Goal: Information Seeking & Learning: Learn about a topic

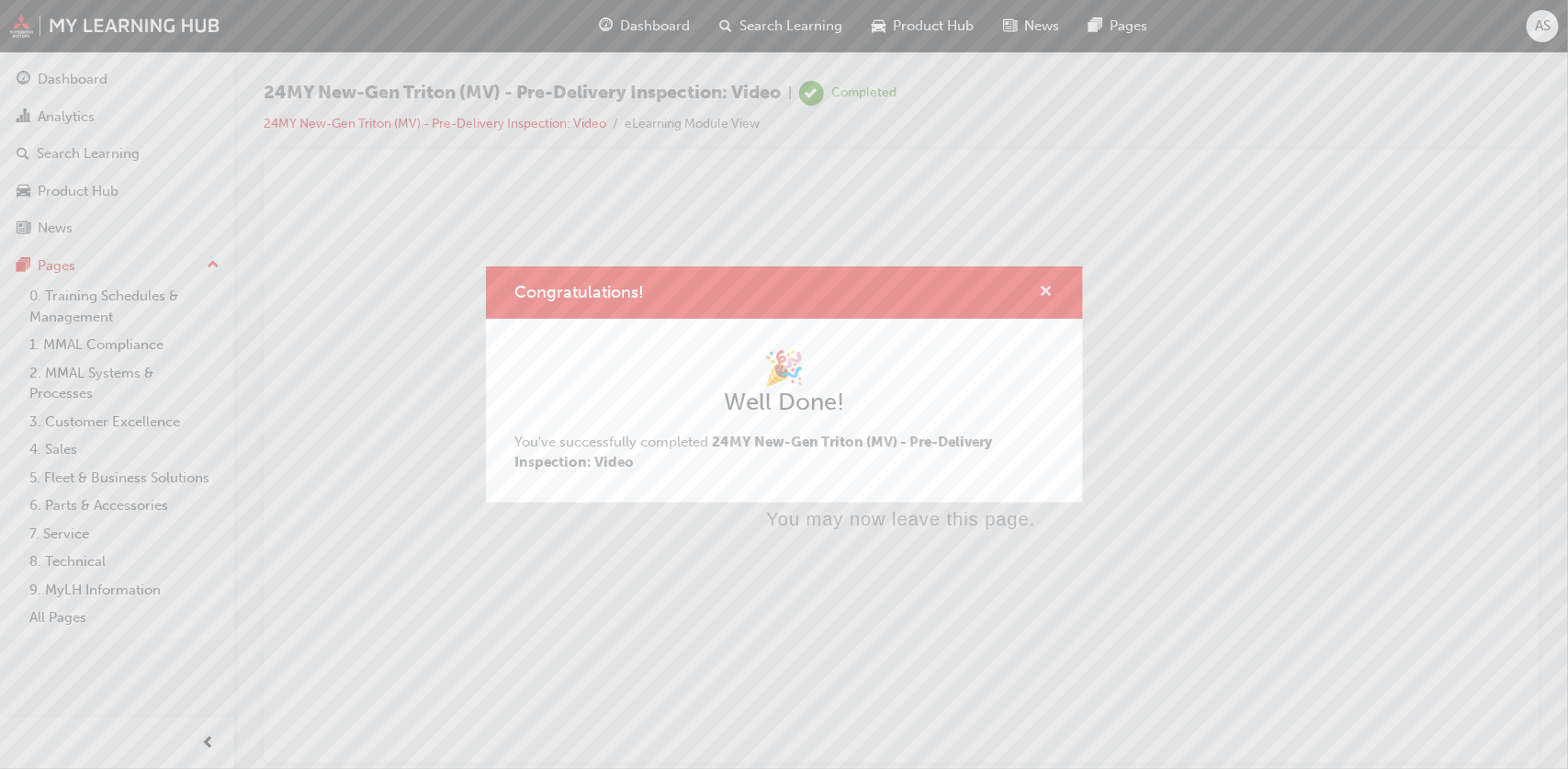
drag, startPoint x: 1044, startPoint y: 287, endPoint x: 567, endPoint y: 107, distance: 509.8
click at [1044, 287] on span "cross-icon" at bounding box center [1046, 293] width 13 height 16
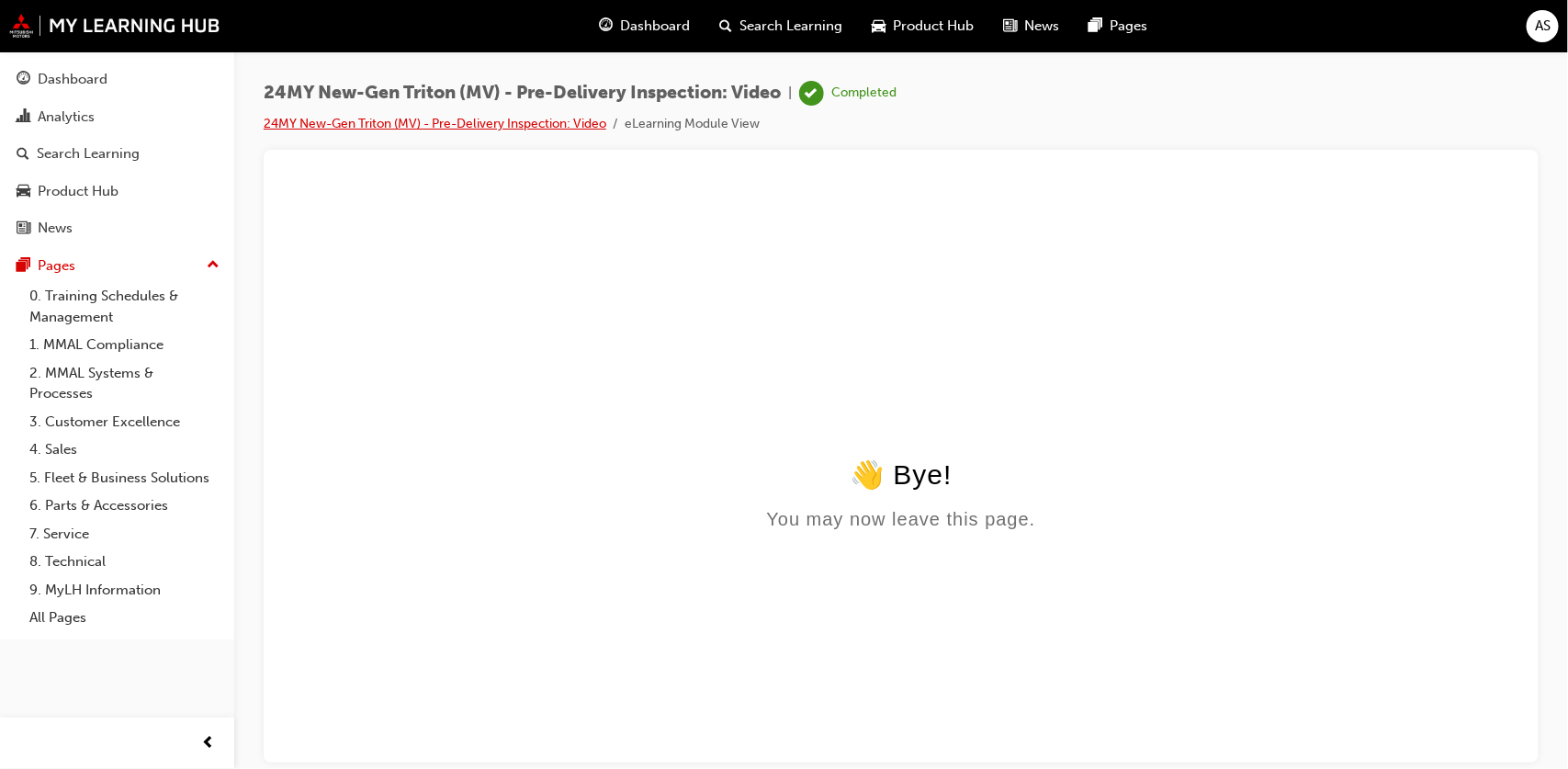
click at [314, 129] on link "24MY New-Gen Triton (MV) - Pre-Delivery Inspection: Video" at bounding box center [434, 123] width 342 height 15
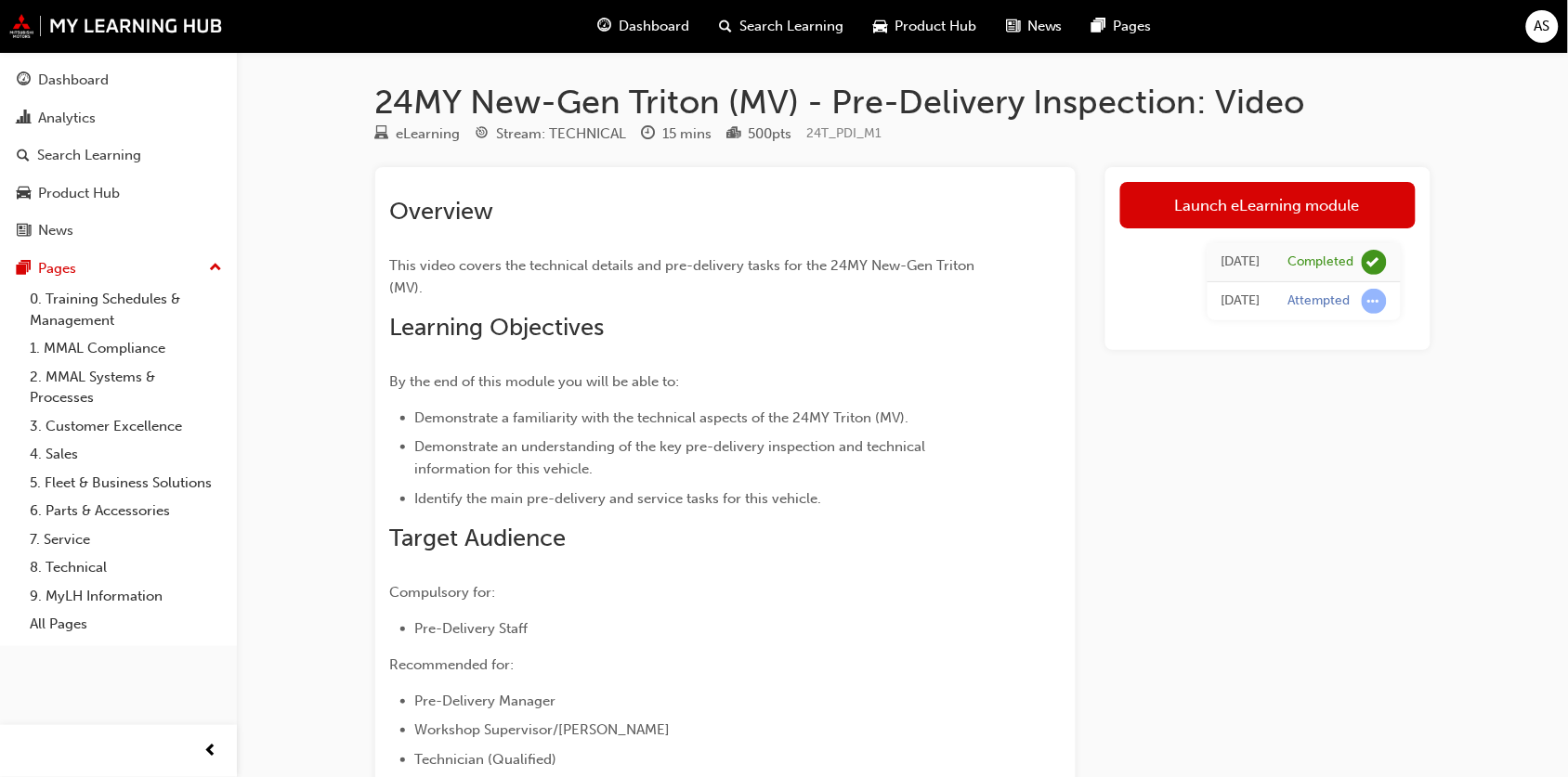
click at [944, 38] on div "Product Hub" at bounding box center [925, 26] width 133 height 38
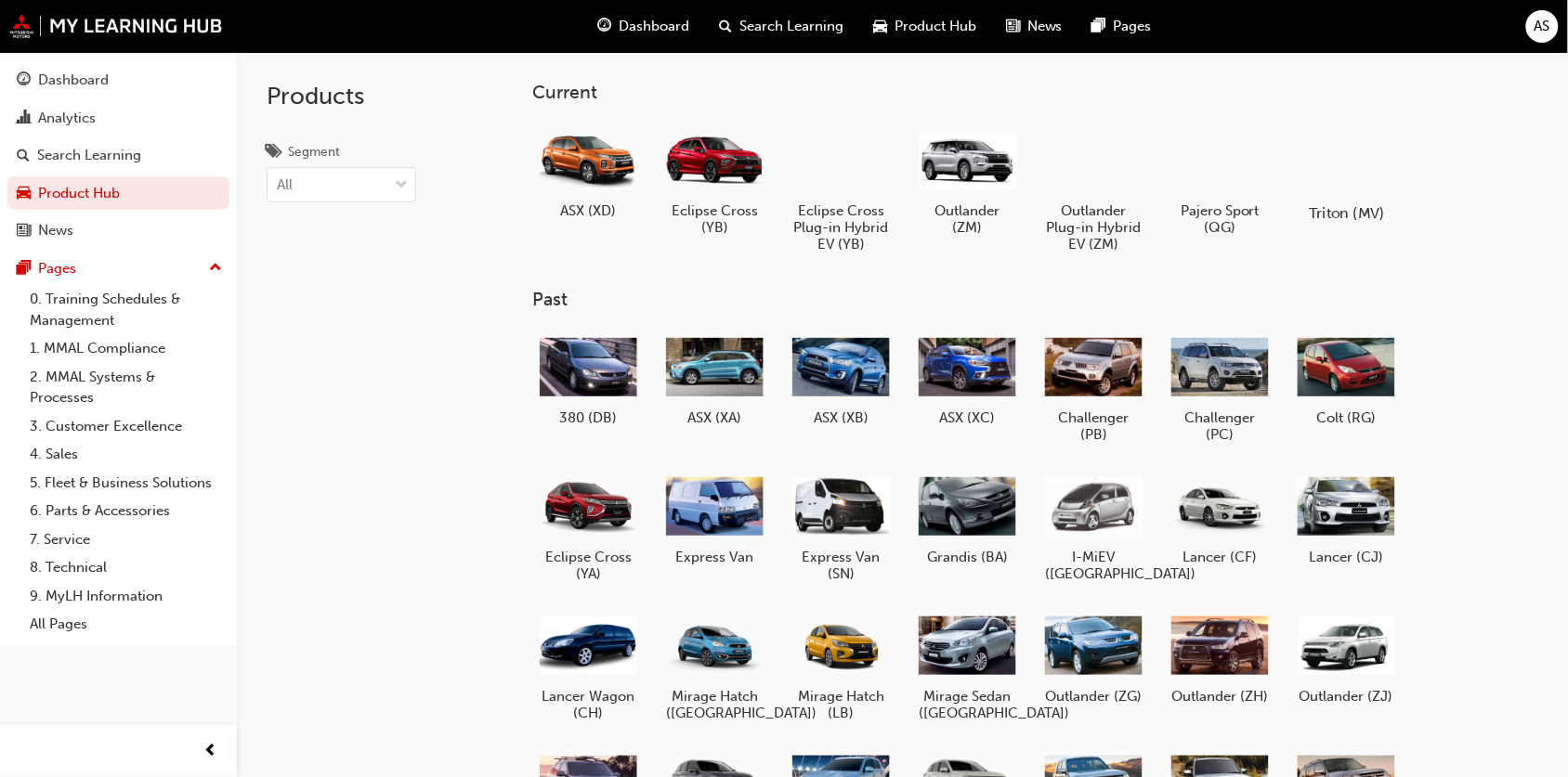
click at [1376, 183] on div at bounding box center [1346, 159] width 103 height 74
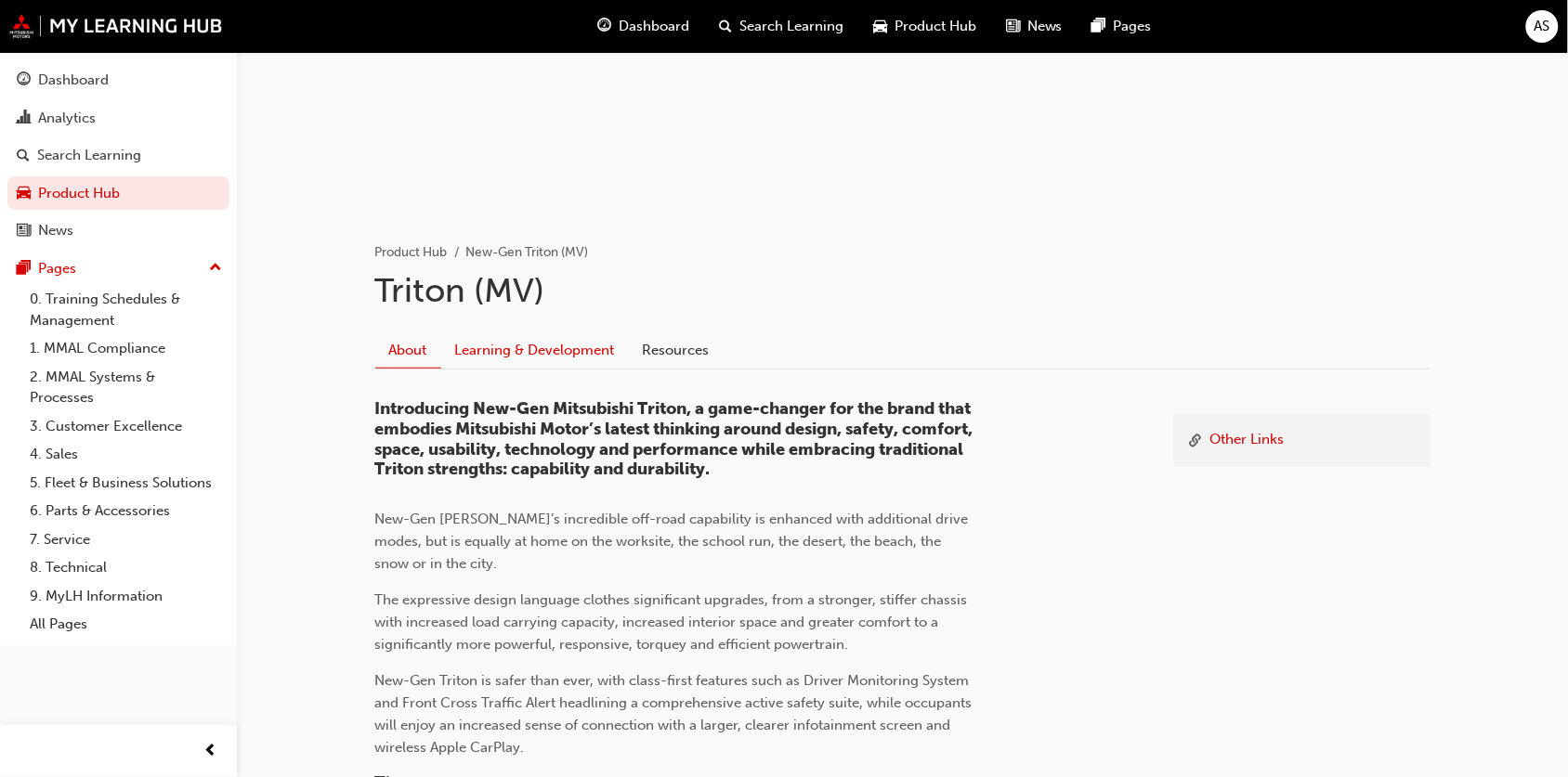
scroll to position [232, 0]
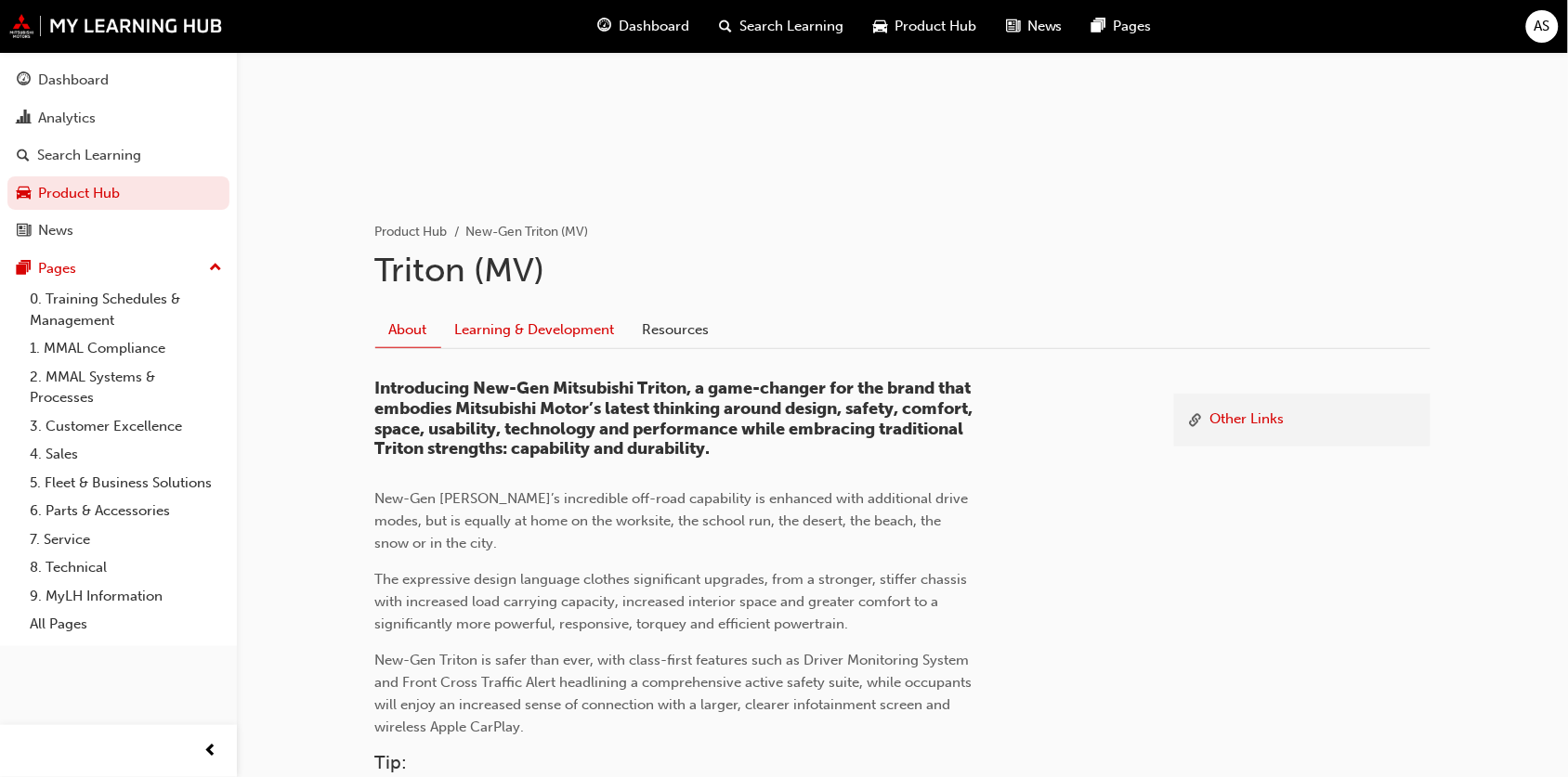
click at [564, 332] on link "Learning & Development" at bounding box center [535, 331] width 188 height 36
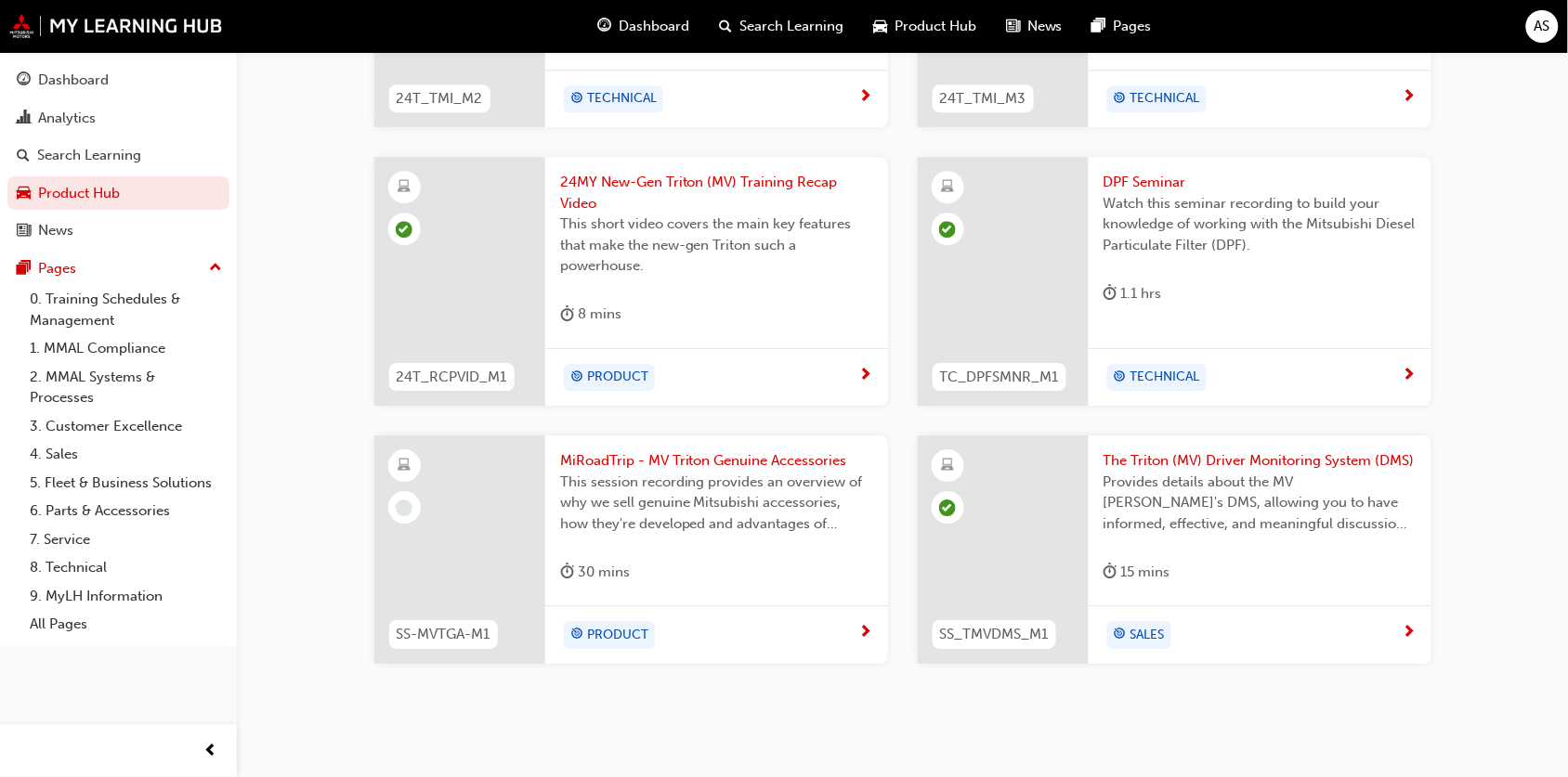
scroll to position [1570, 0]
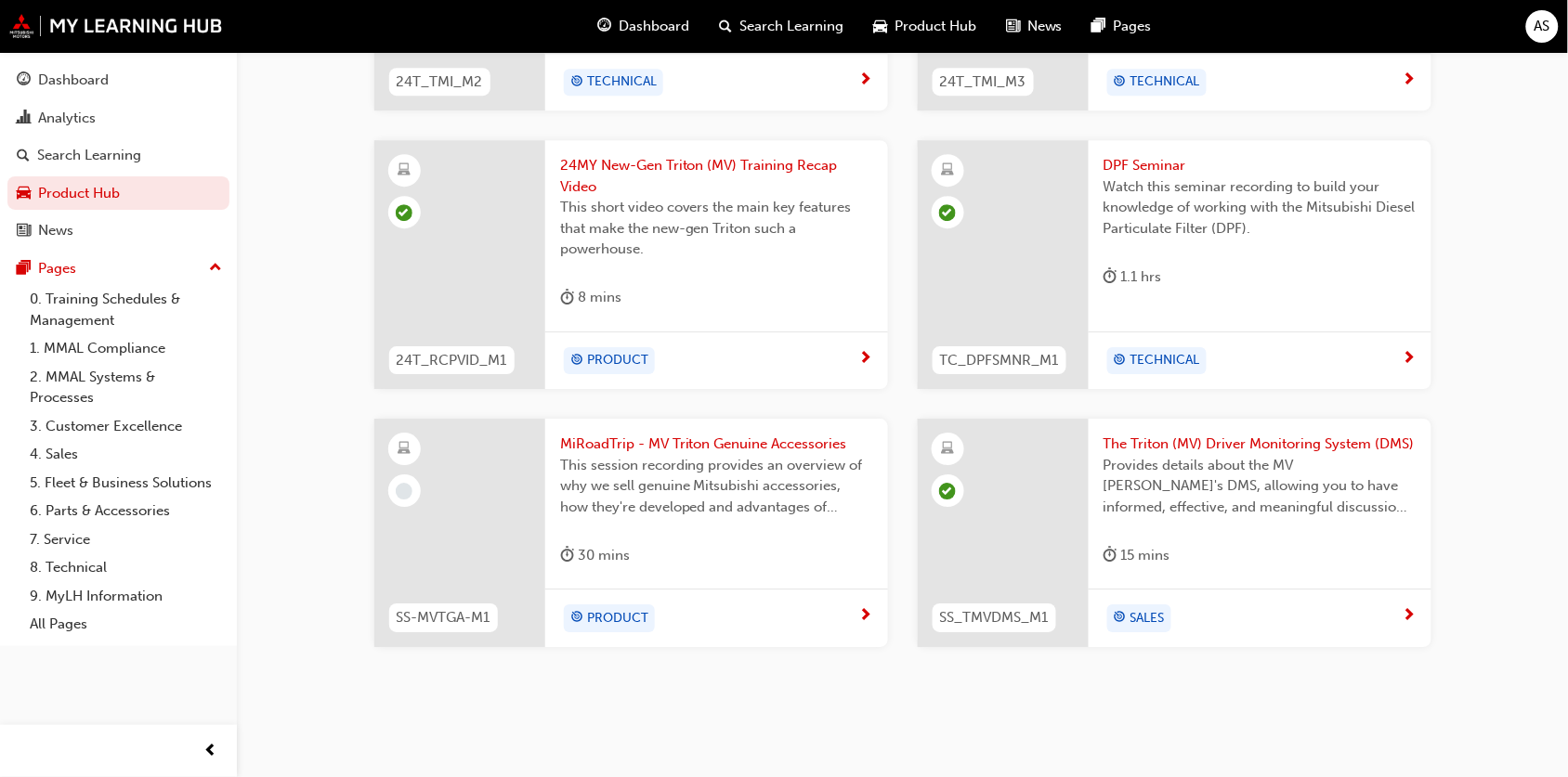
click at [833, 442] on span "MiRoadTrip - MV Triton Genuine Accessories" at bounding box center [716, 444] width 313 height 21
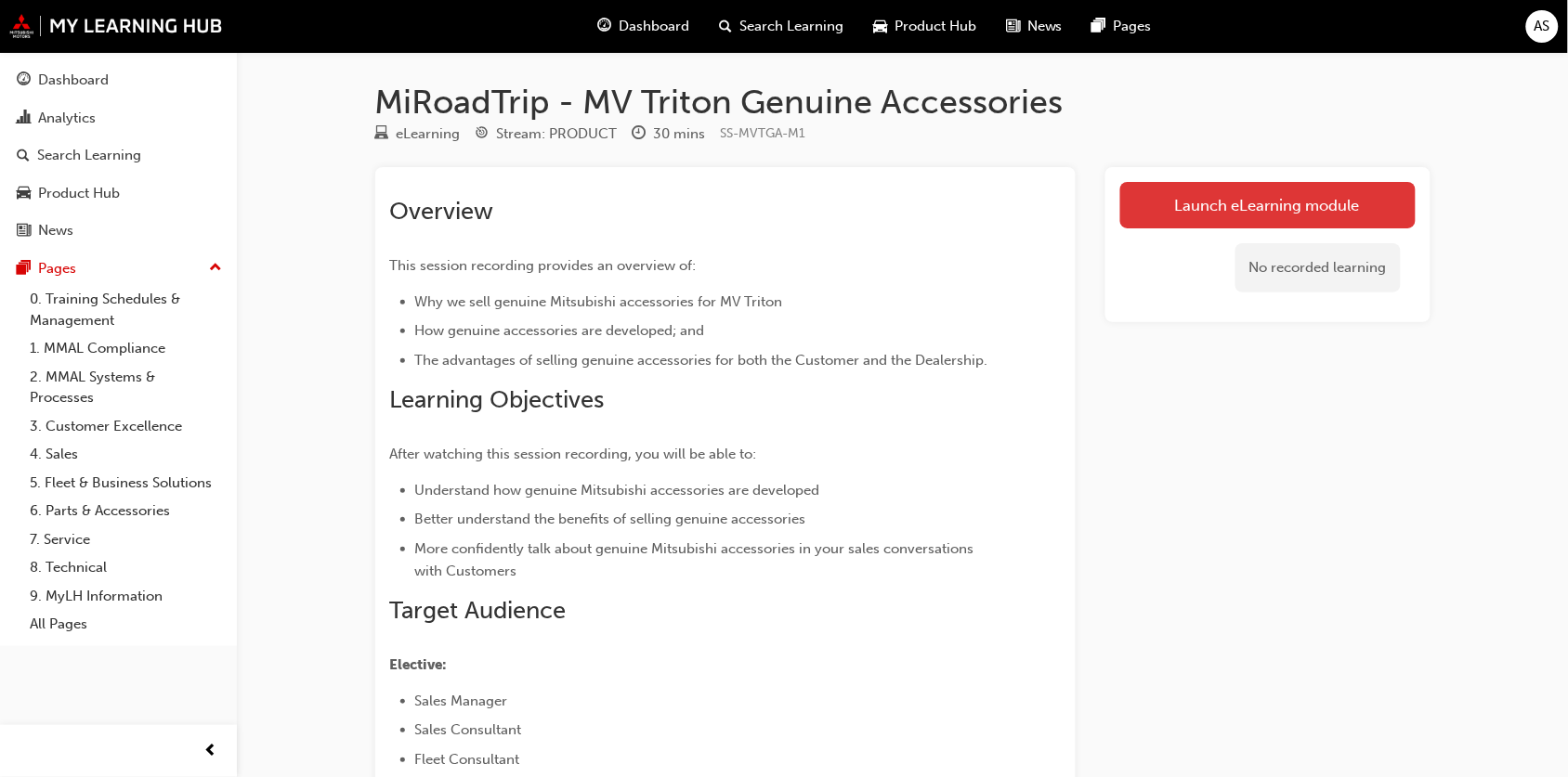
click at [1139, 211] on link "Launch eLearning module" at bounding box center [1268, 205] width 295 height 46
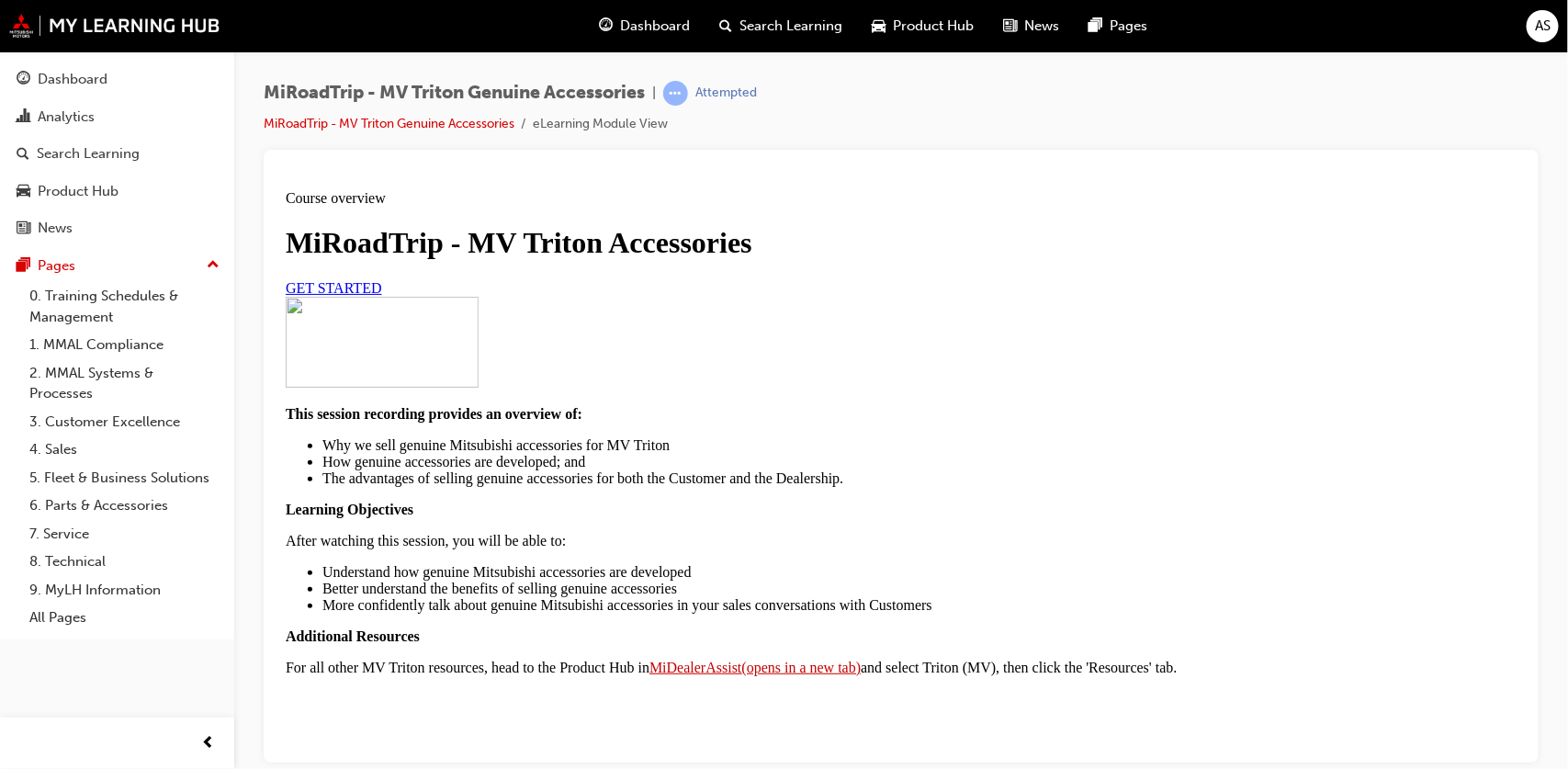
scroll to position [230, 0]
click at [382, 280] on span "GET STARTED" at bounding box center [333, 287] width 96 height 15
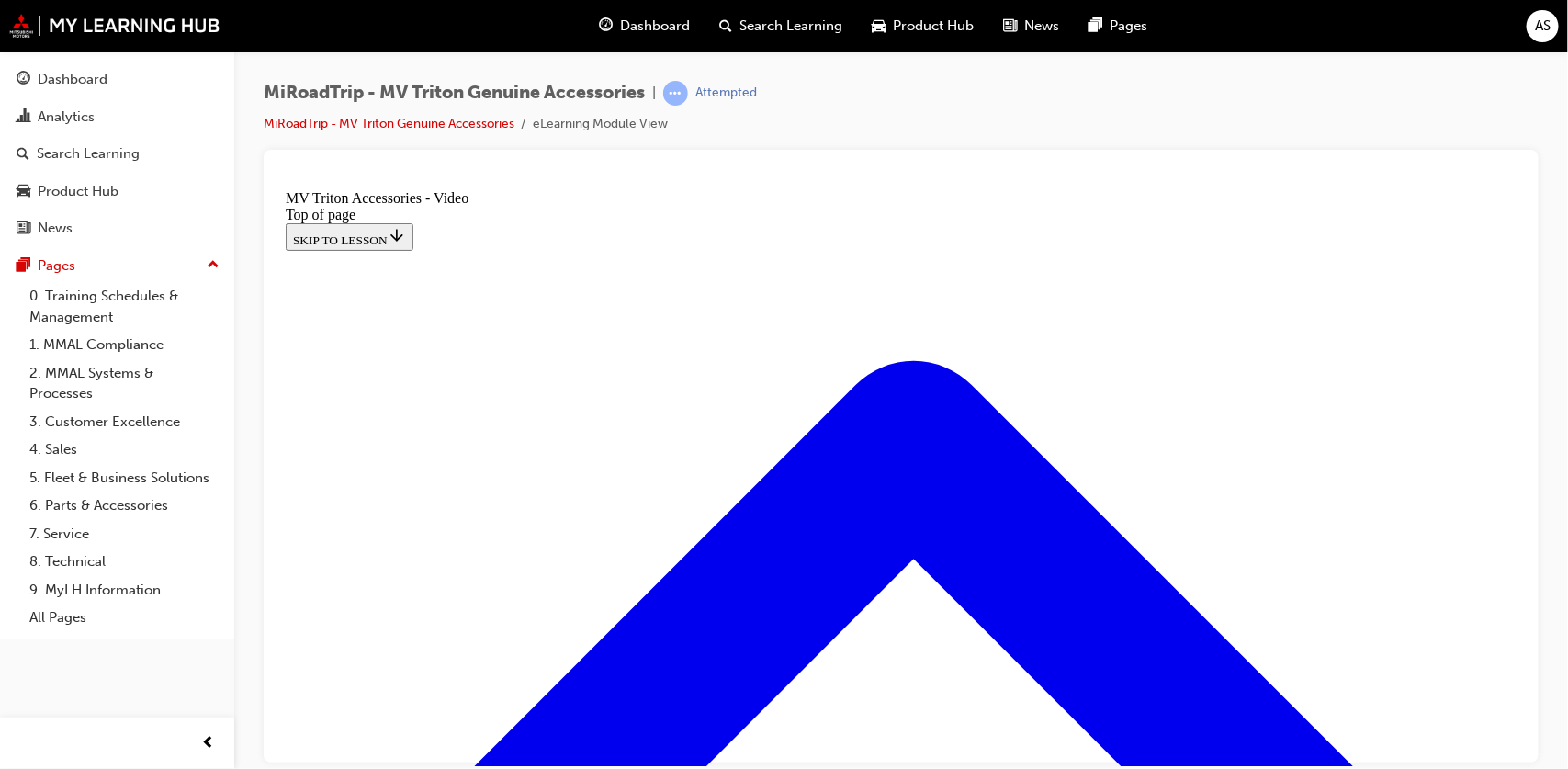
scroll to position [56, 0]
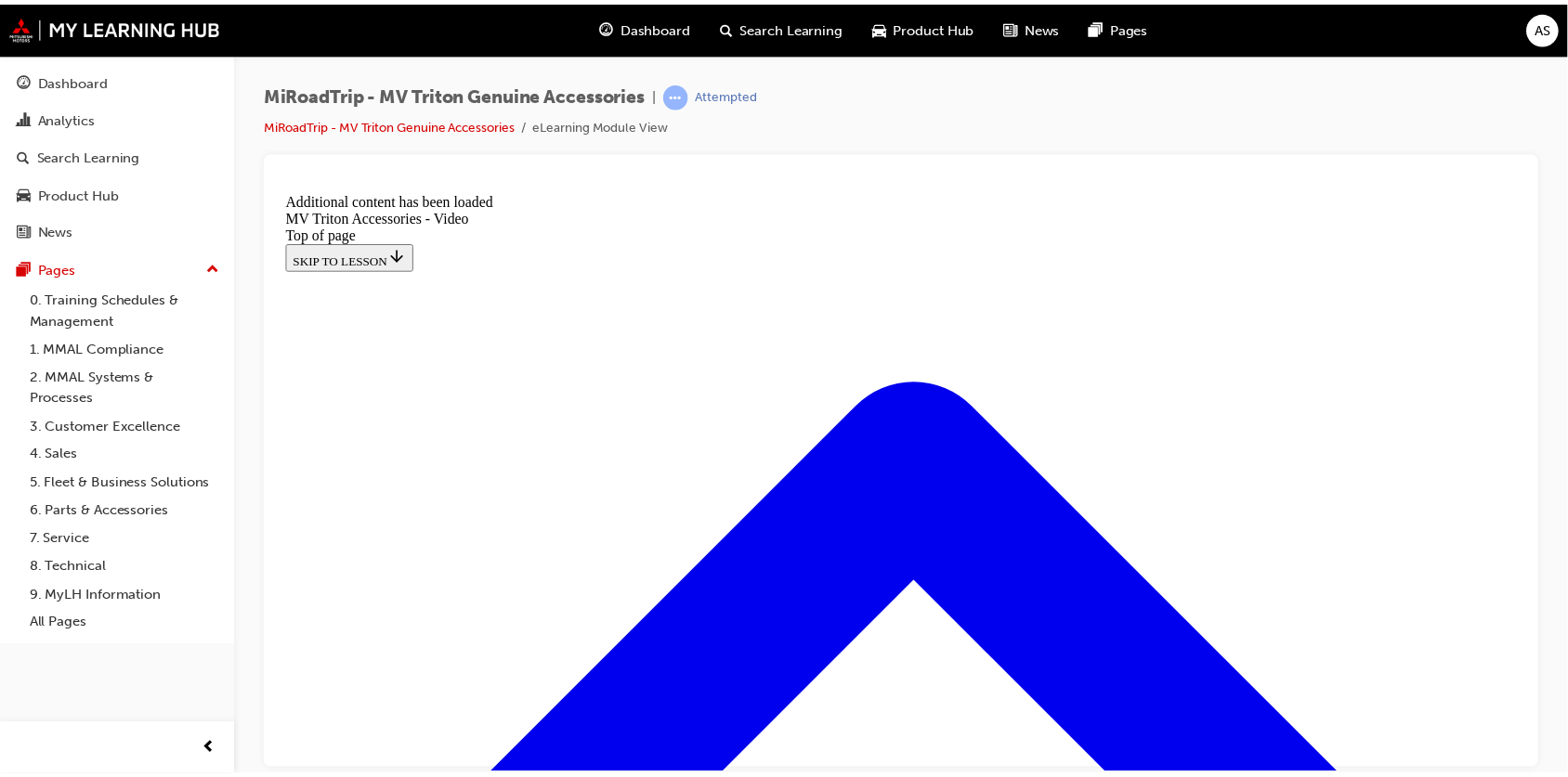
scroll to position [634, 0]
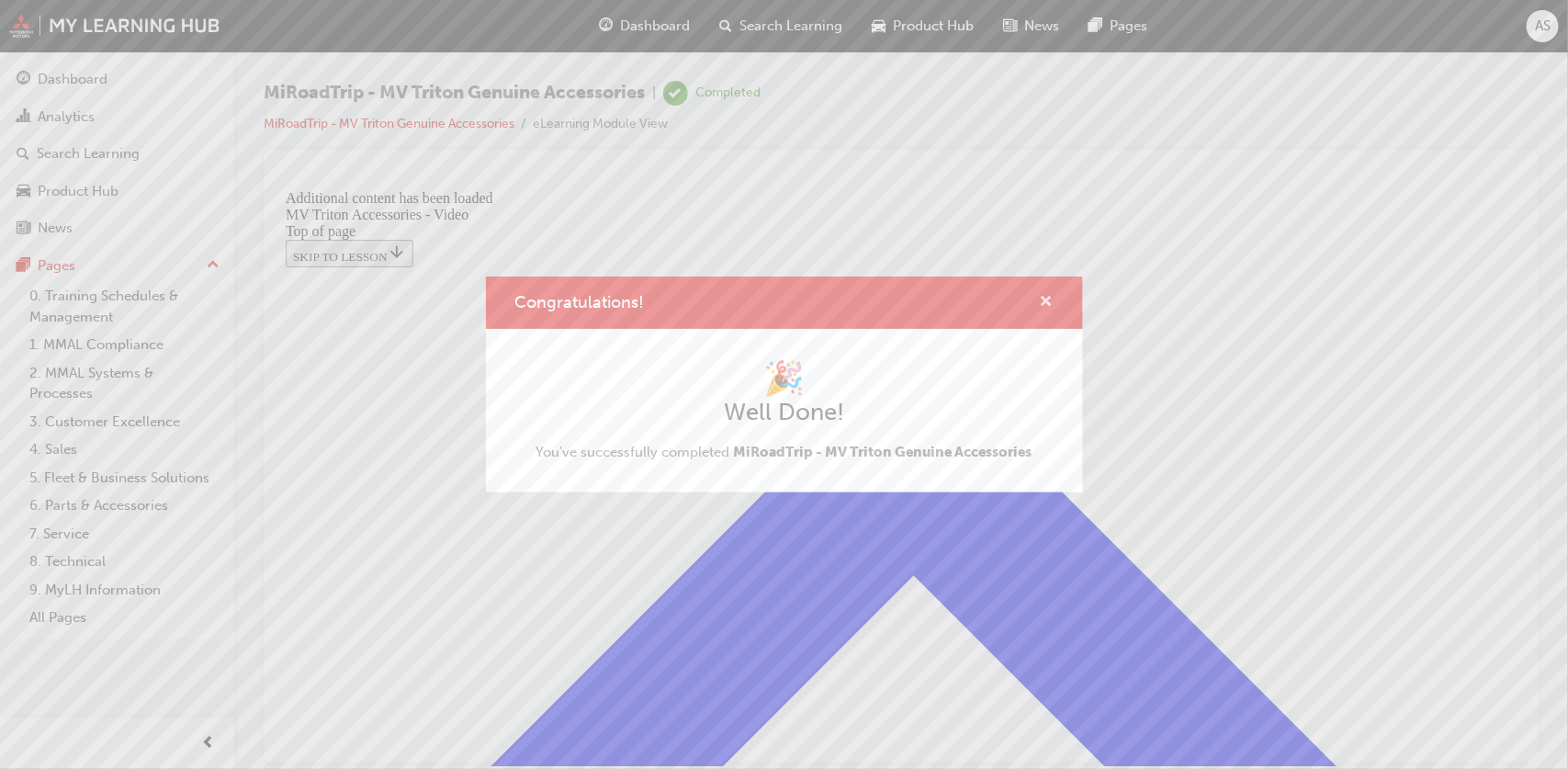
click at [1041, 305] on span "cross-icon" at bounding box center [1046, 302] width 13 height 16
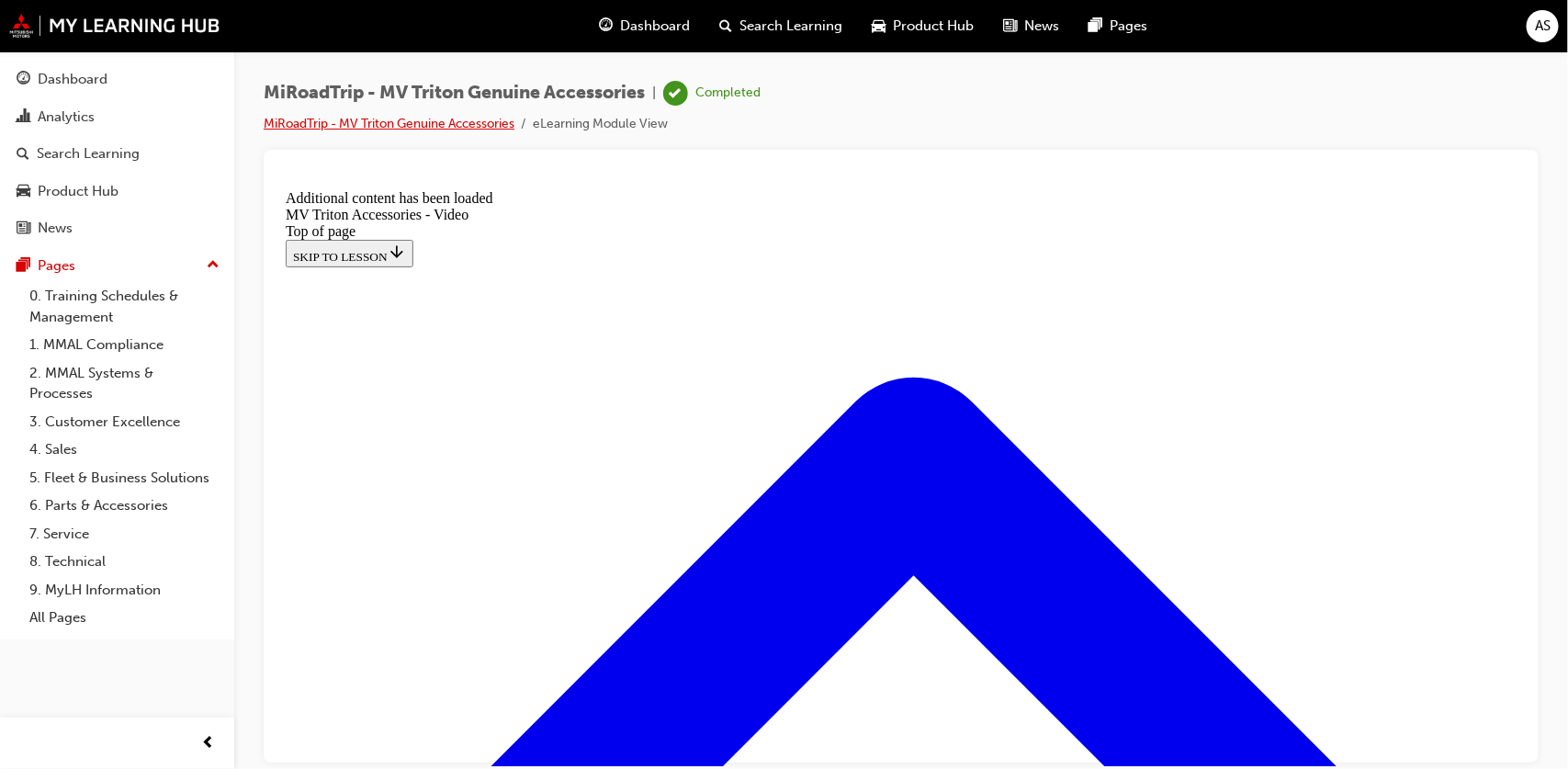
click at [306, 125] on link "MiRoadTrip - MV Triton Genuine Accessories" at bounding box center [388, 123] width 251 height 15
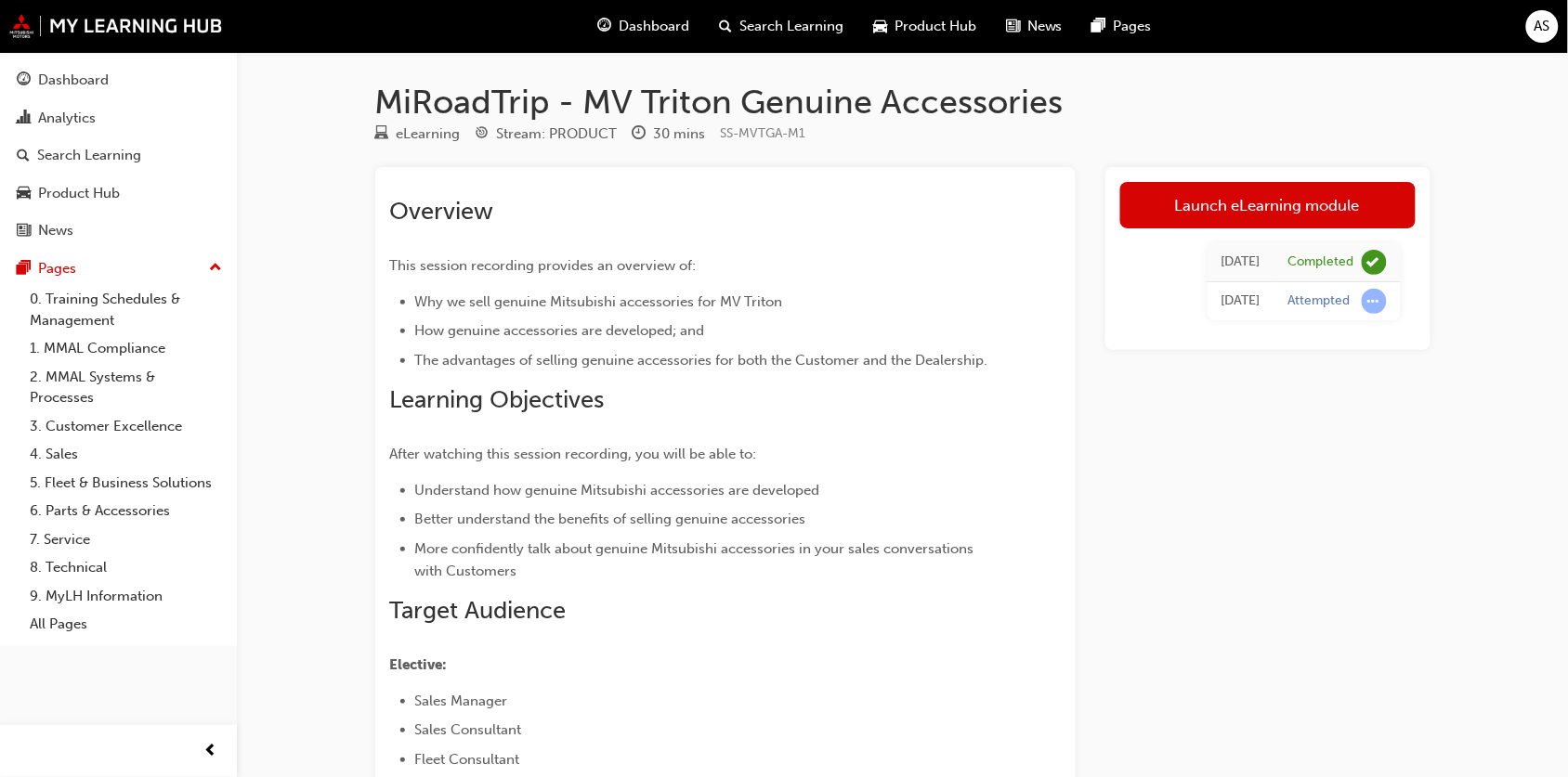
click at [897, 19] on span "Product Hub" at bounding box center [935, 26] width 82 height 21
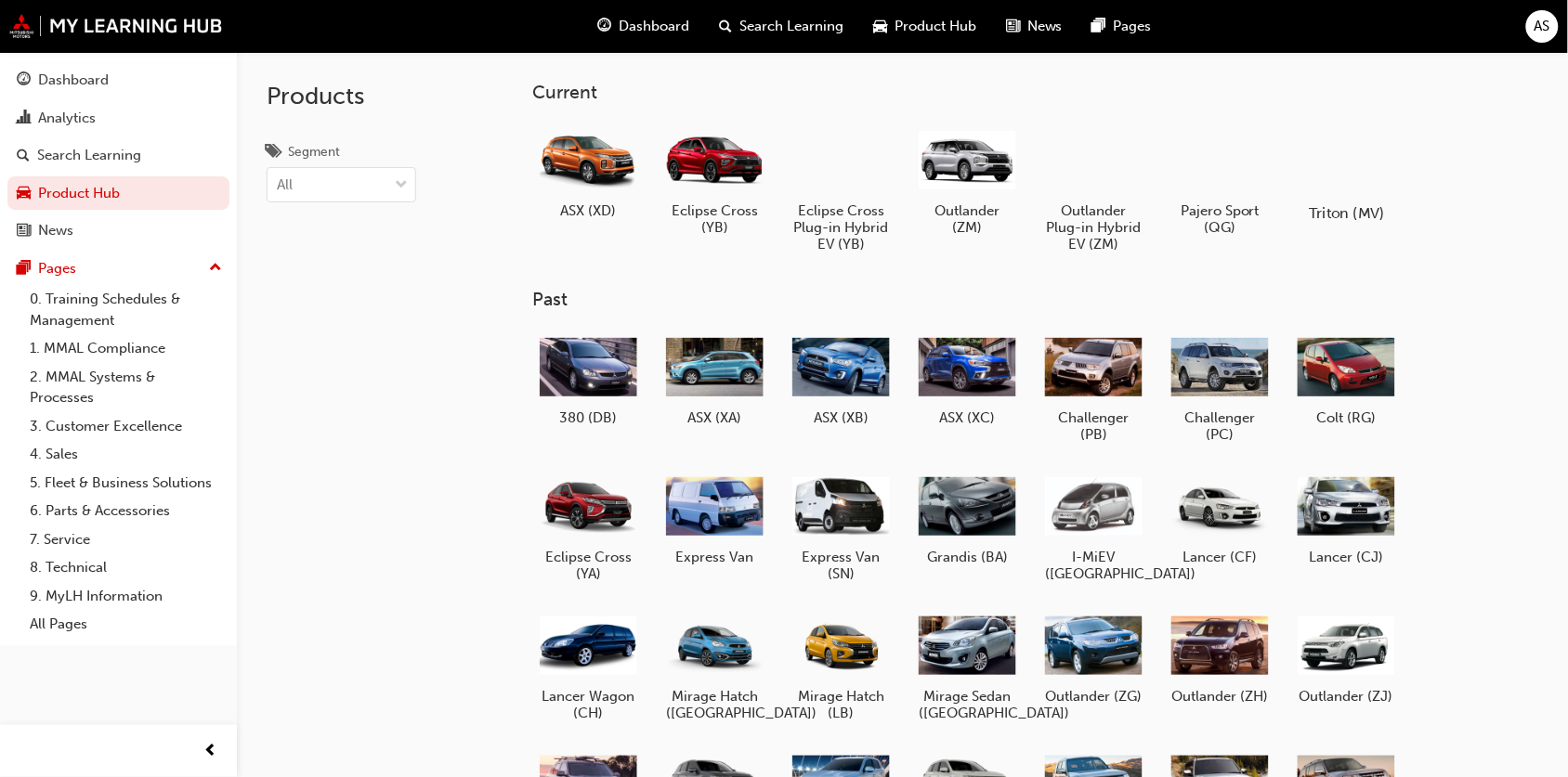
click at [1324, 168] on div at bounding box center [1346, 159] width 103 height 74
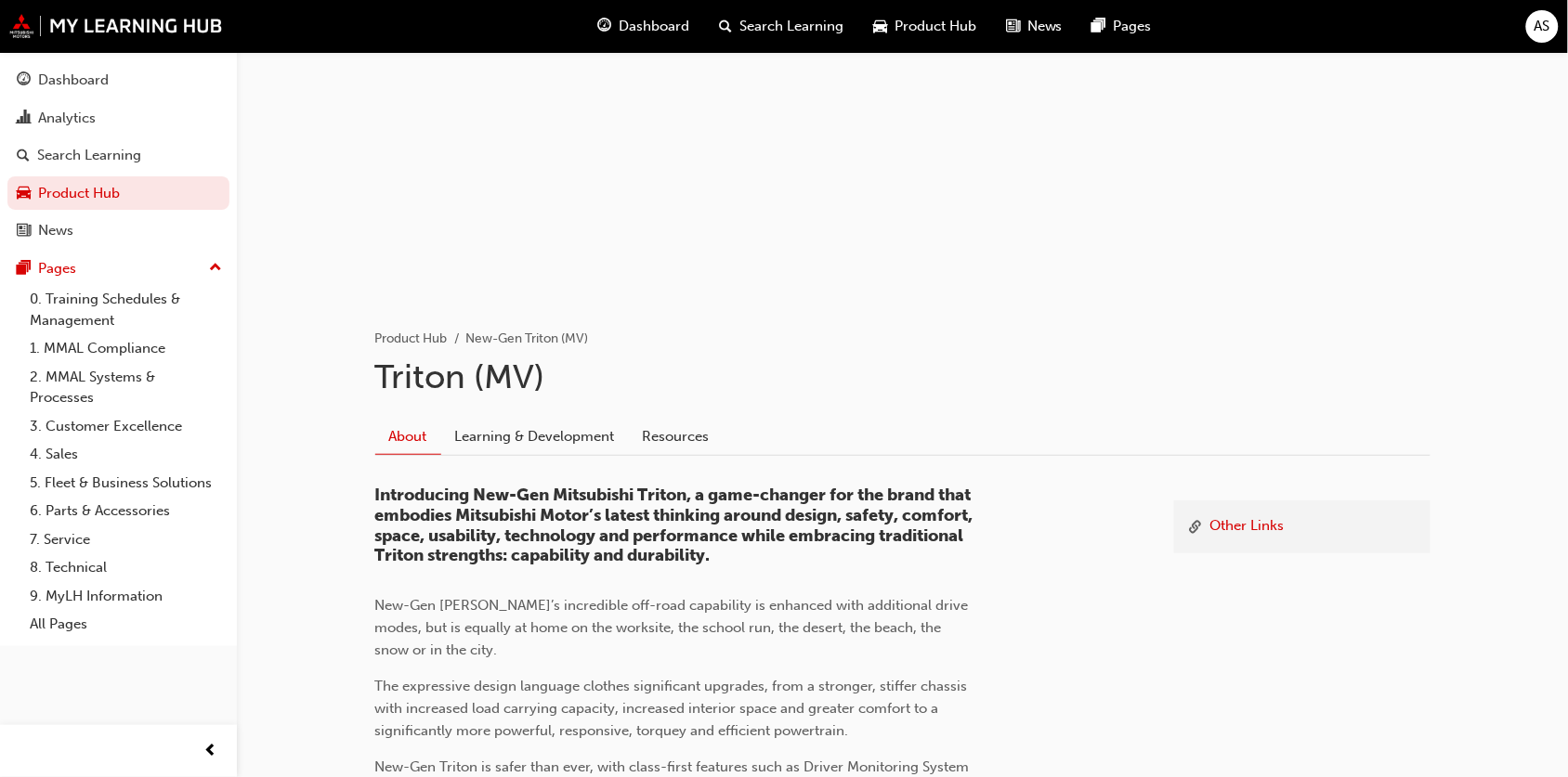
scroll to position [348, 0]
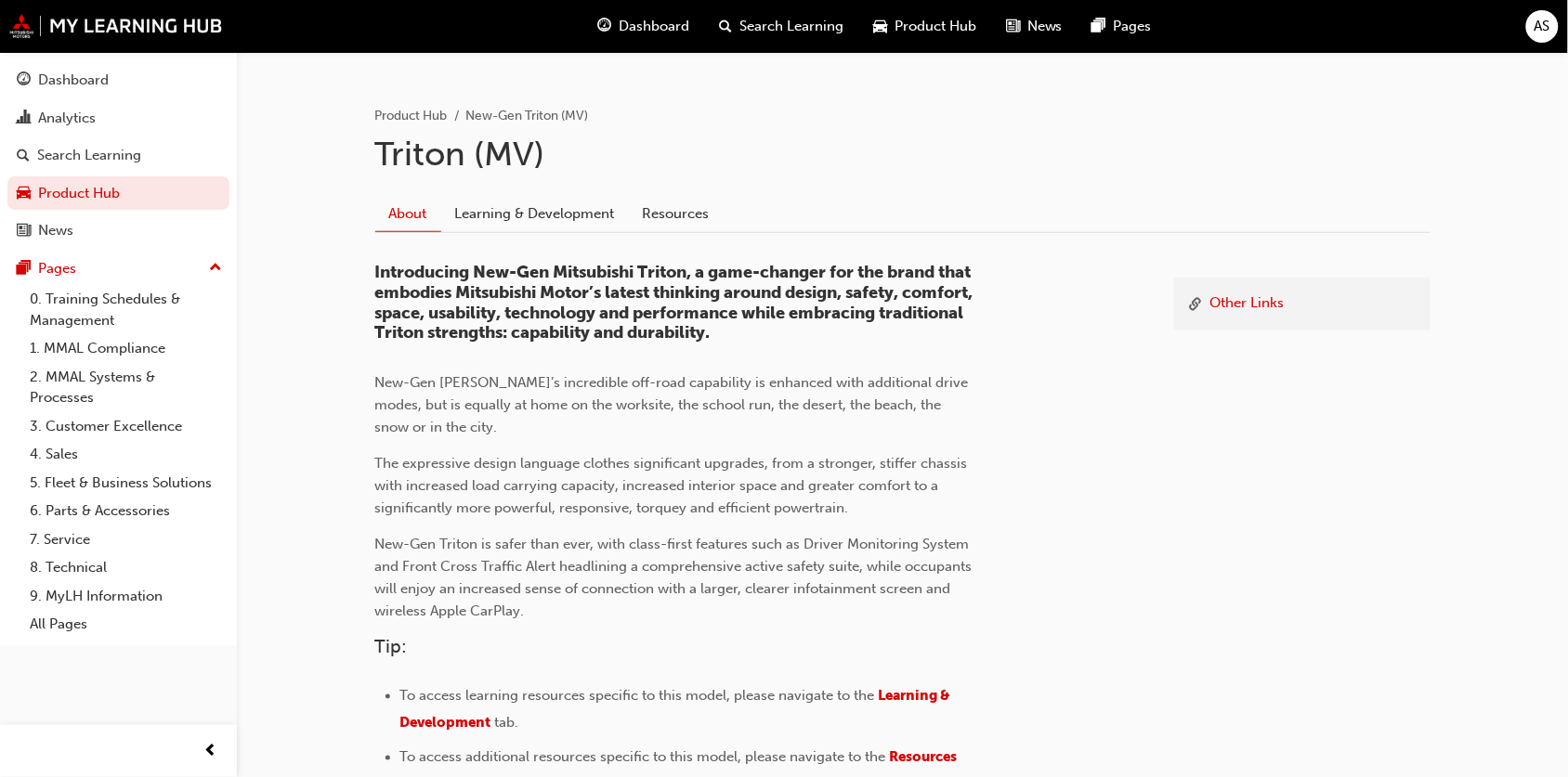
click at [600, 193] on div "About Learning & Development Resources" at bounding box center [903, 208] width 1055 height 52
click at [597, 214] on link "Learning & Development" at bounding box center [535, 214] width 188 height 36
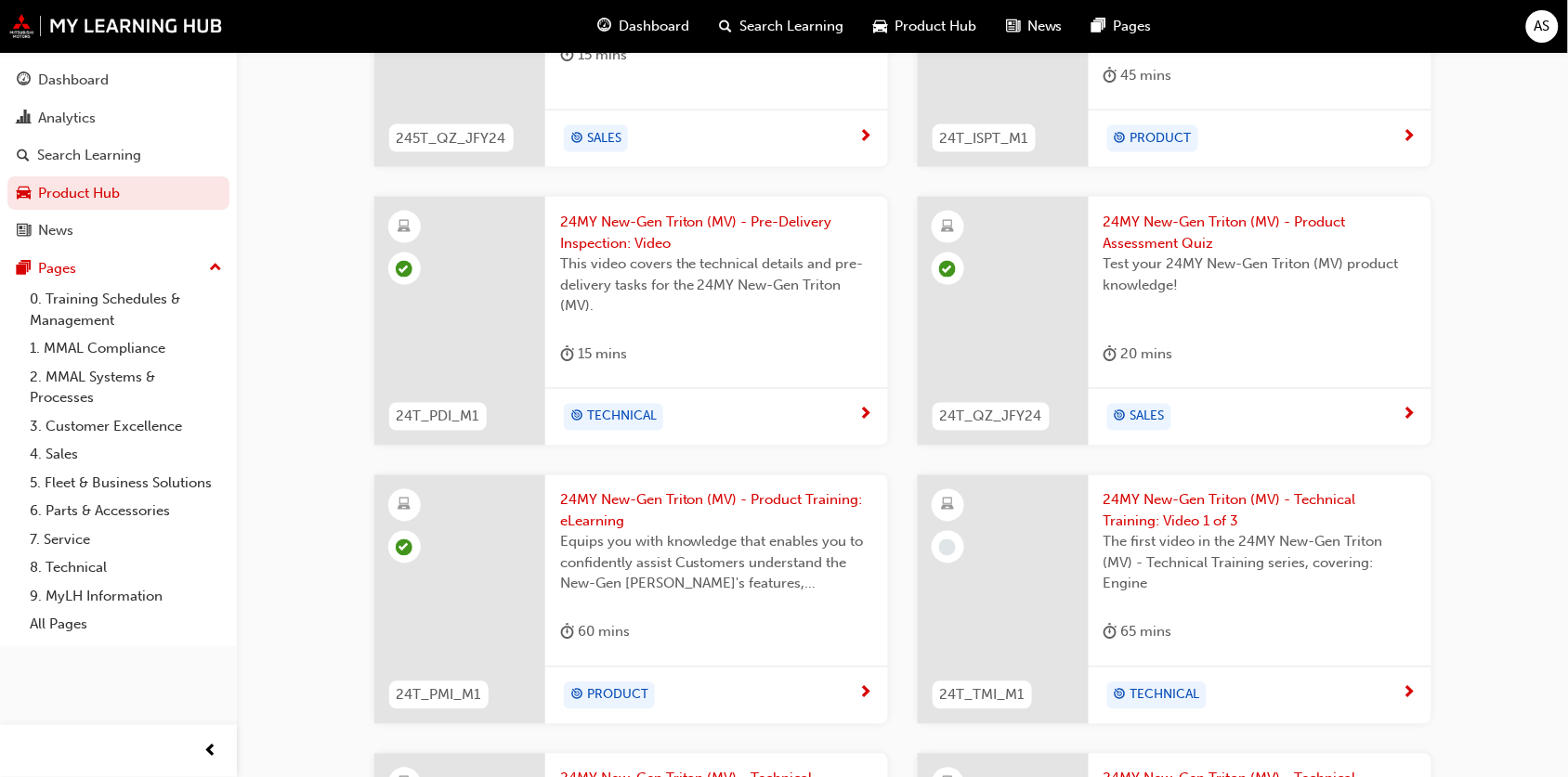
scroll to position [813, 0]
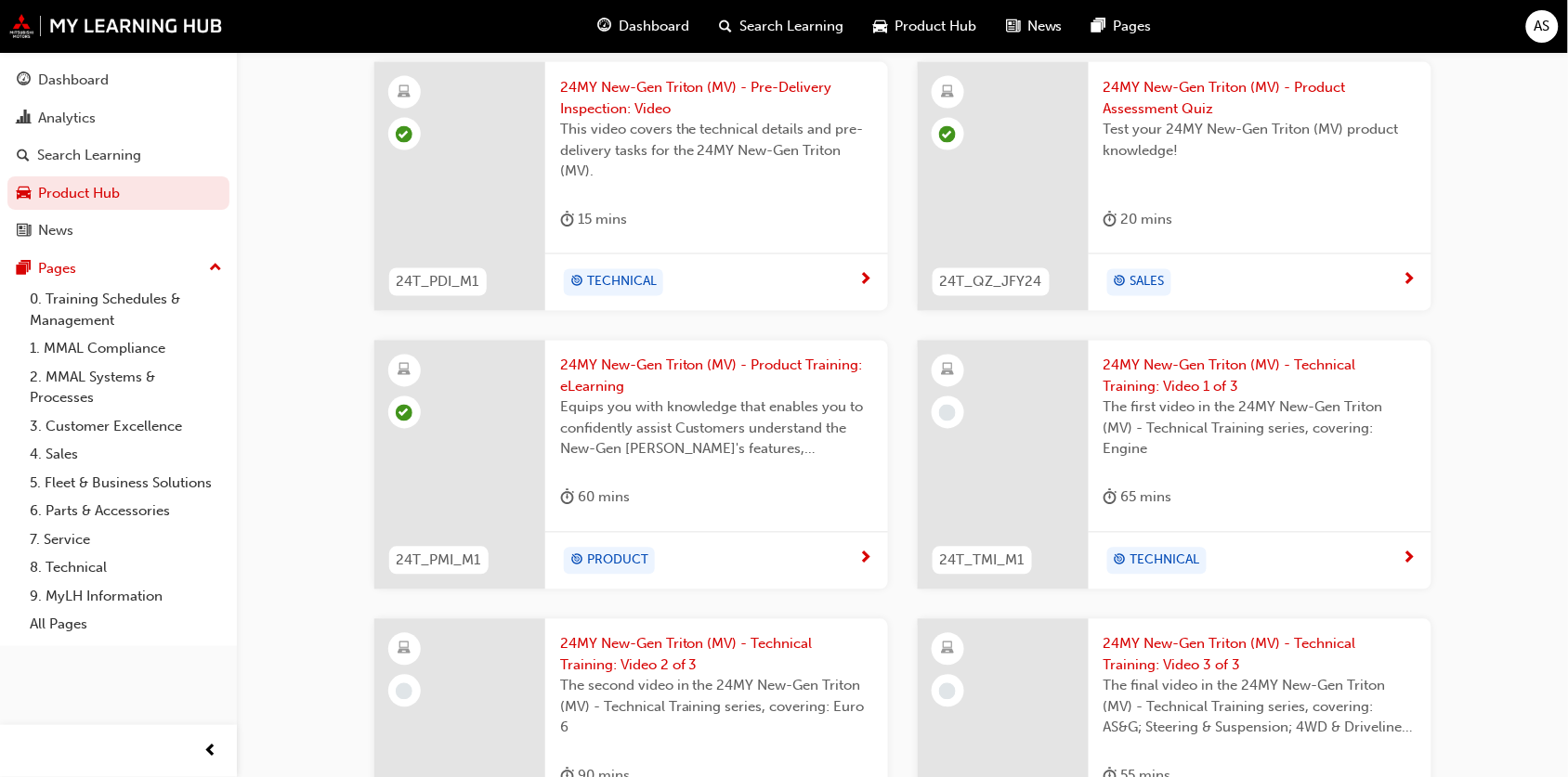
click at [1166, 392] on span "24MY New-Gen Triton (MV) - Technical Training: Video 1 of 3" at bounding box center [1259, 376] width 313 height 41
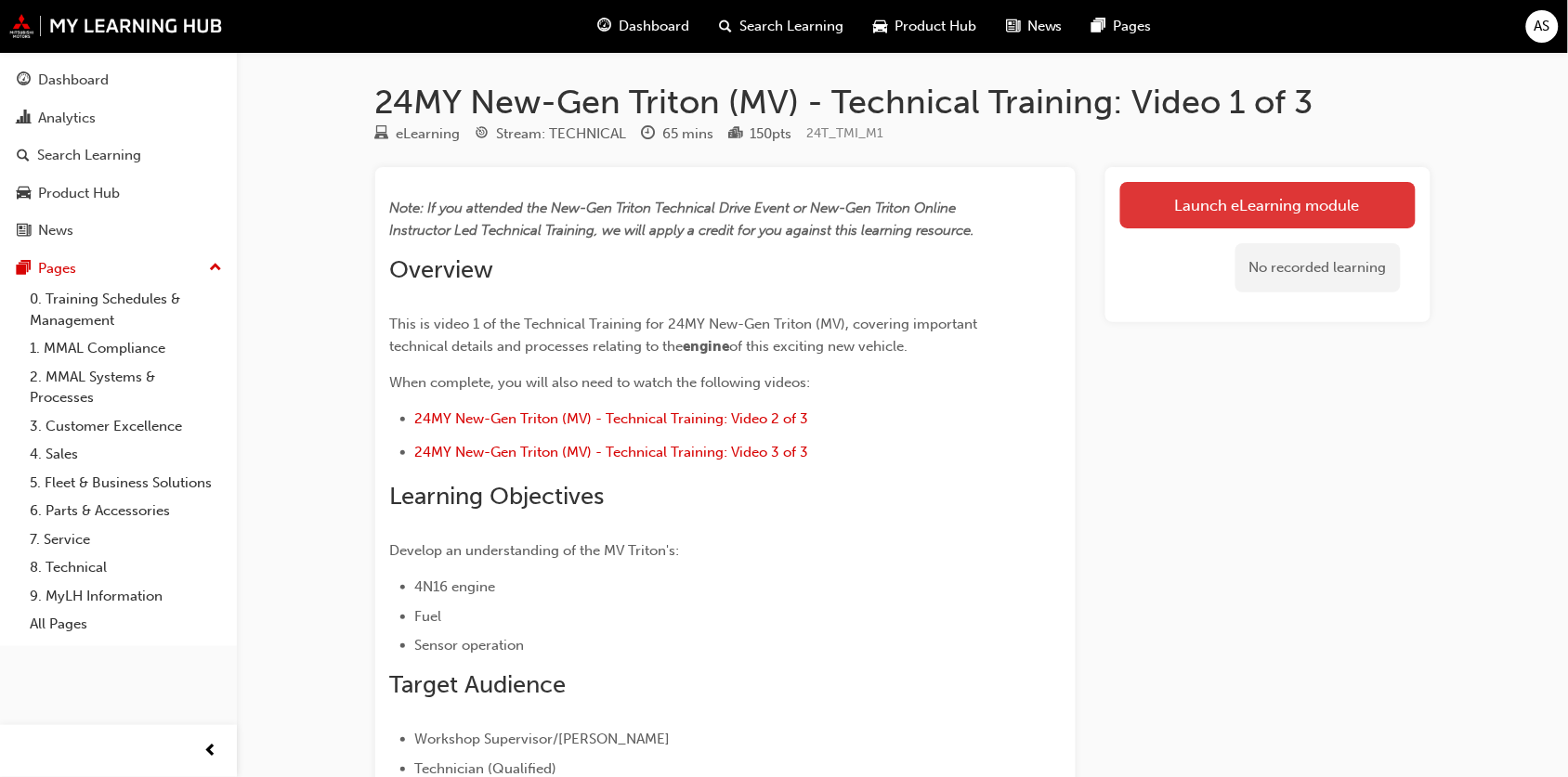
click at [1205, 200] on link "Launch eLearning module" at bounding box center [1268, 205] width 295 height 46
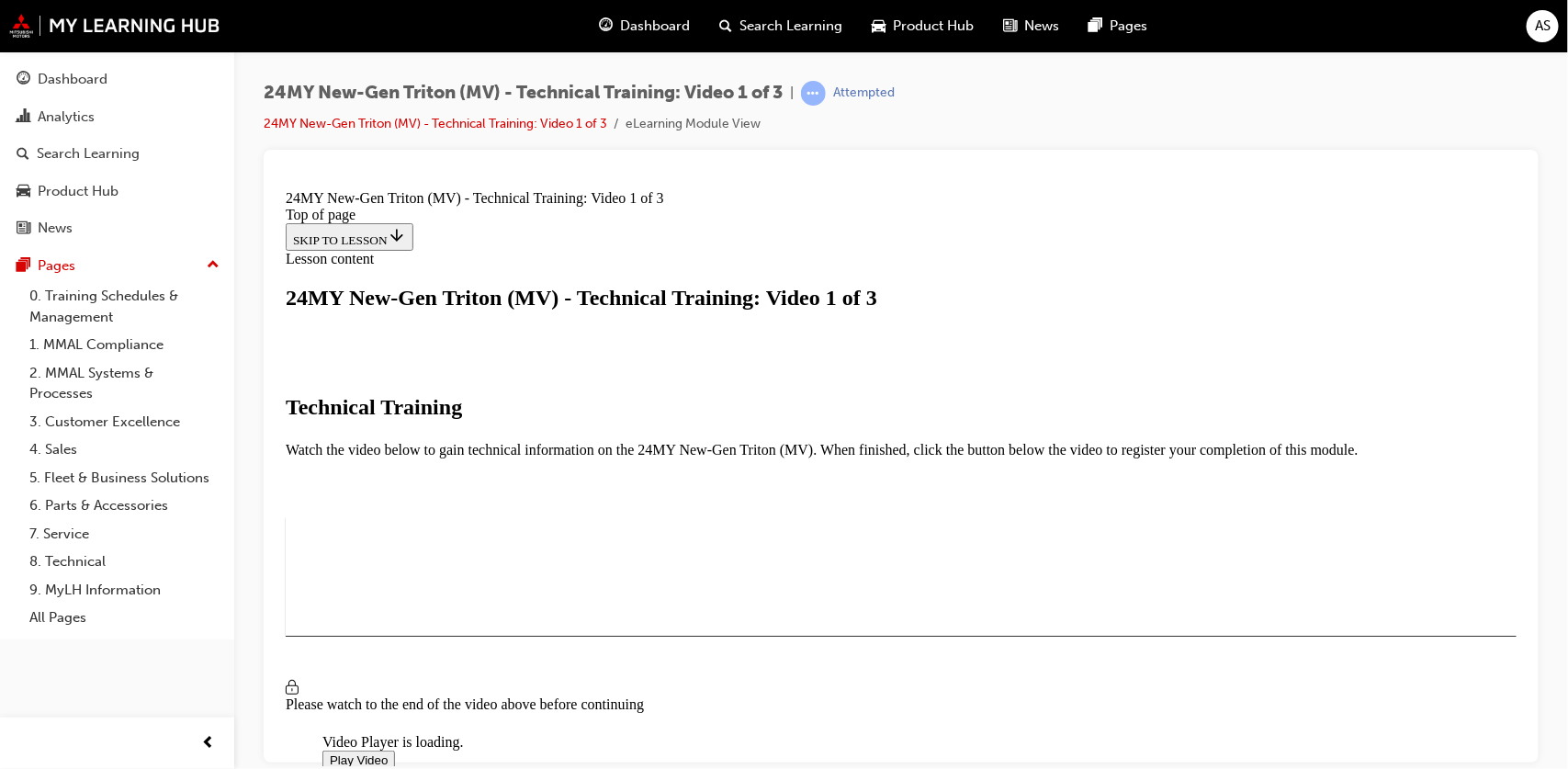
click at [329, 753] on span "Video player" at bounding box center [329, 759] width 0 height 13
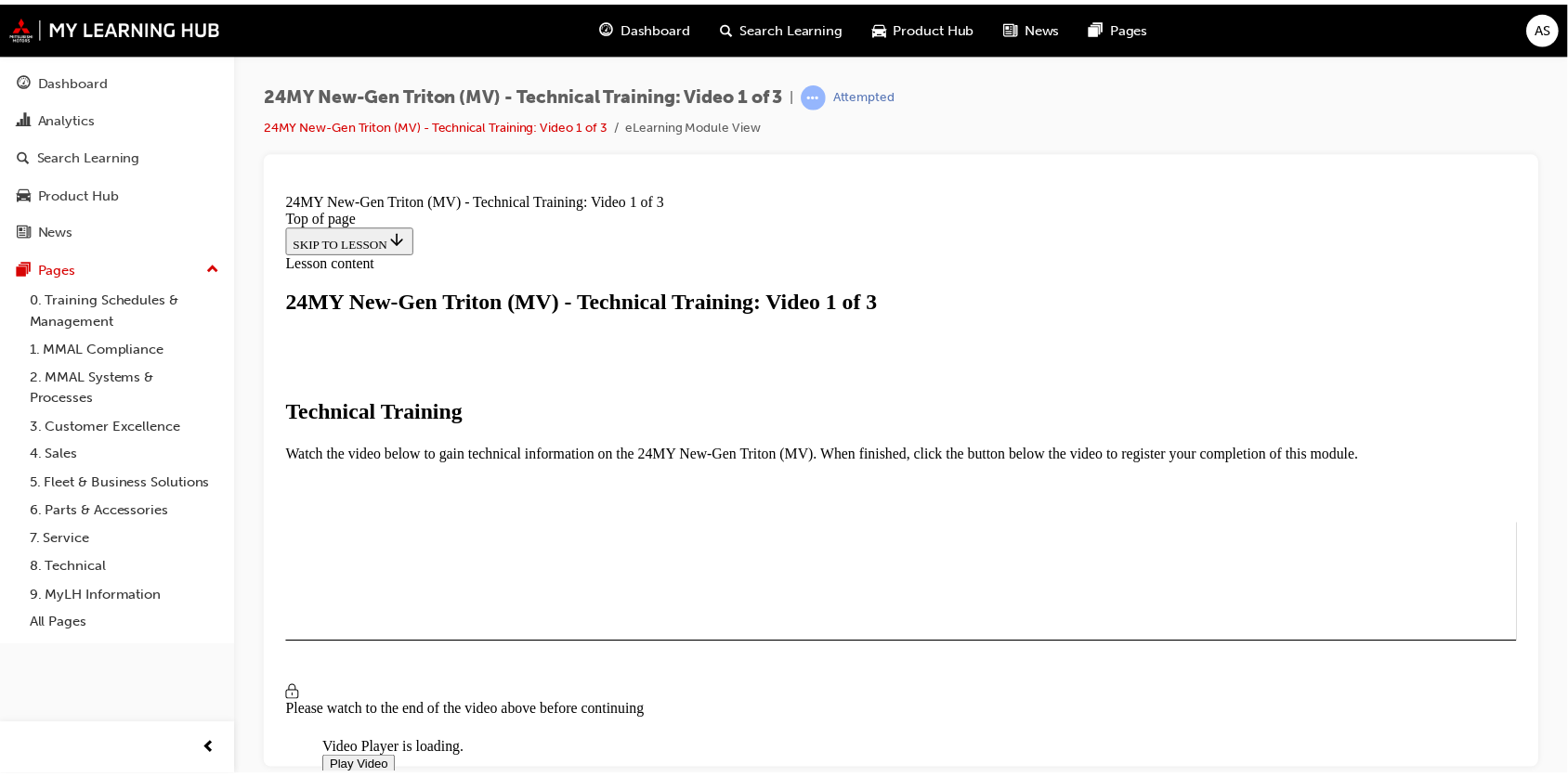
scroll to position [292, 0]
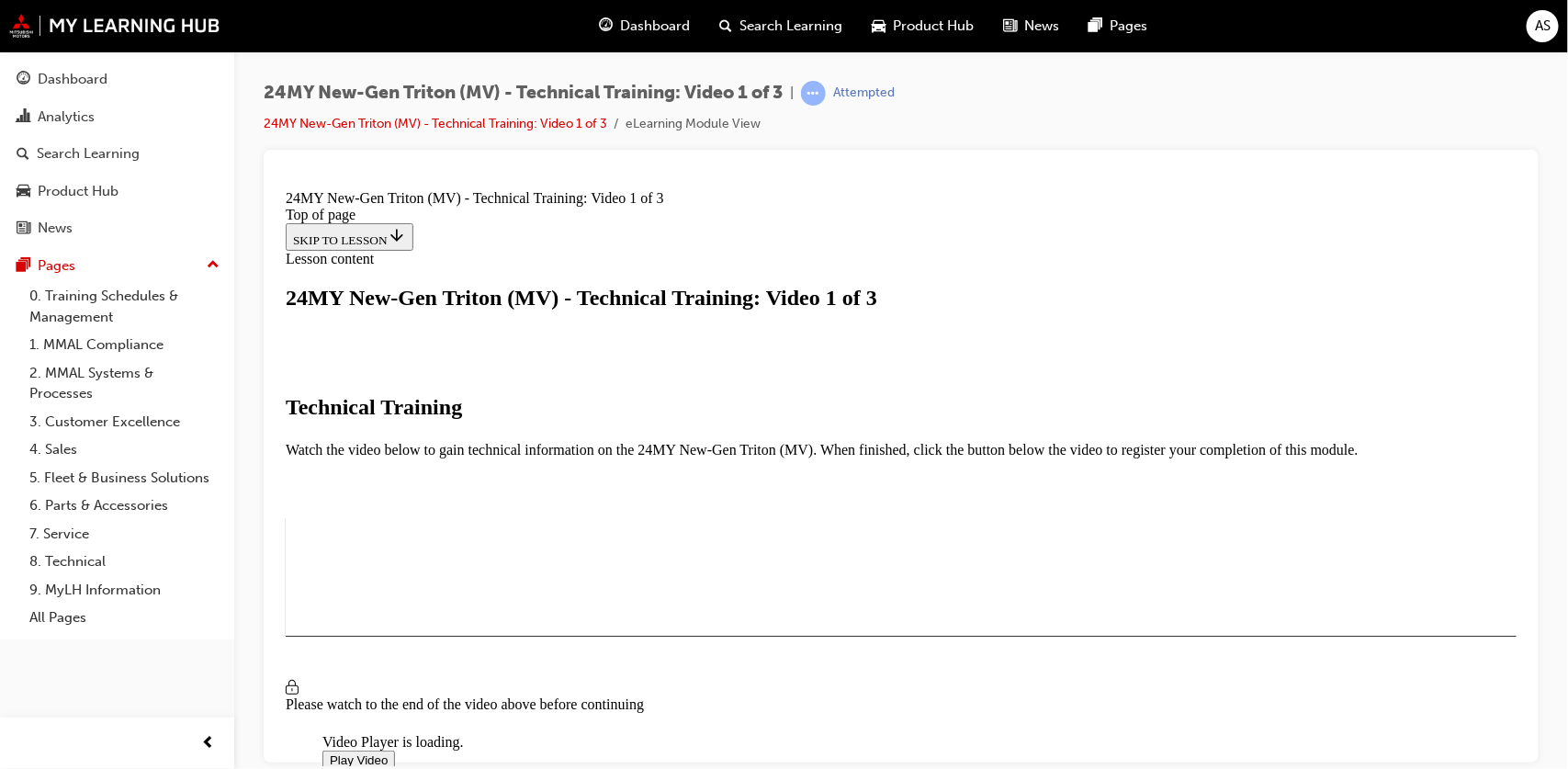
click at [329, 768] on span "Video player" at bounding box center [329, 779] width 0 height 13
click at [537, 117] on link "24MY New-Gen Triton (MV) - Technical Training: Video 1 of 3" at bounding box center [435, 123] width 343 height 15
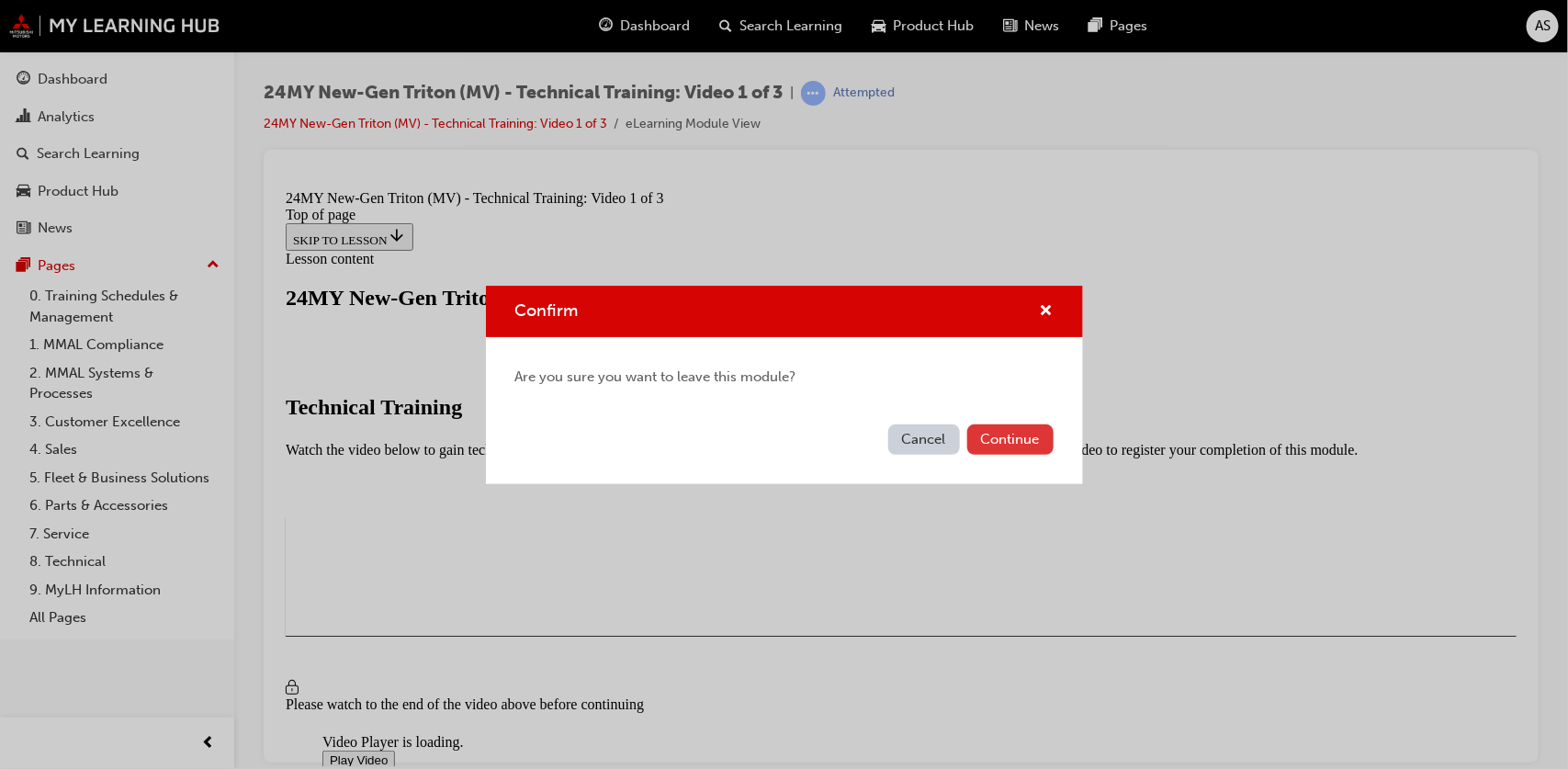
click at [1009, 439] on button "Continue" at bounding box center [1010, 440] width 87 height 31
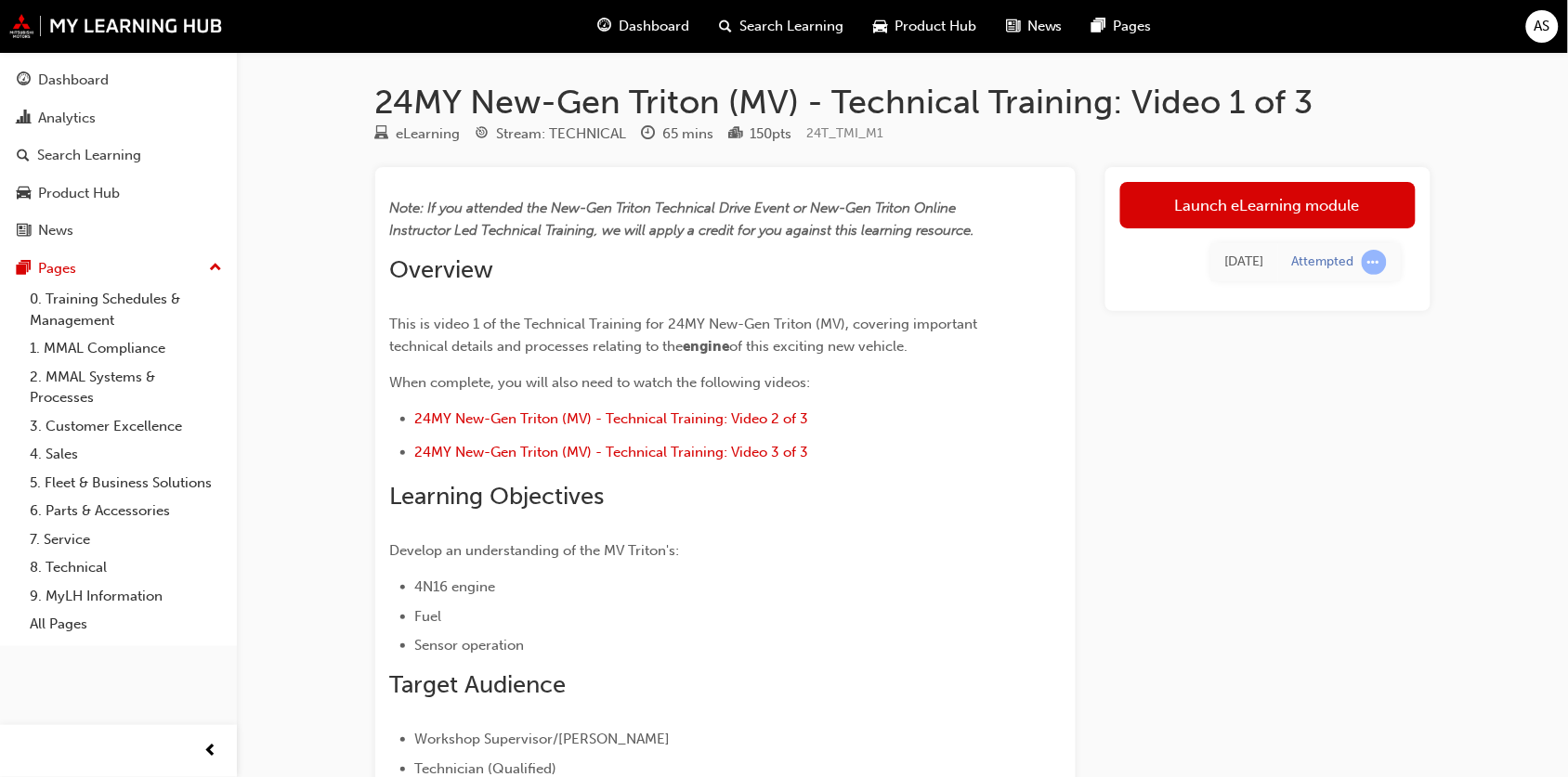
click at [924, 38] on div "Product Hub" at bounding box center [925, 26] width 133 height 38
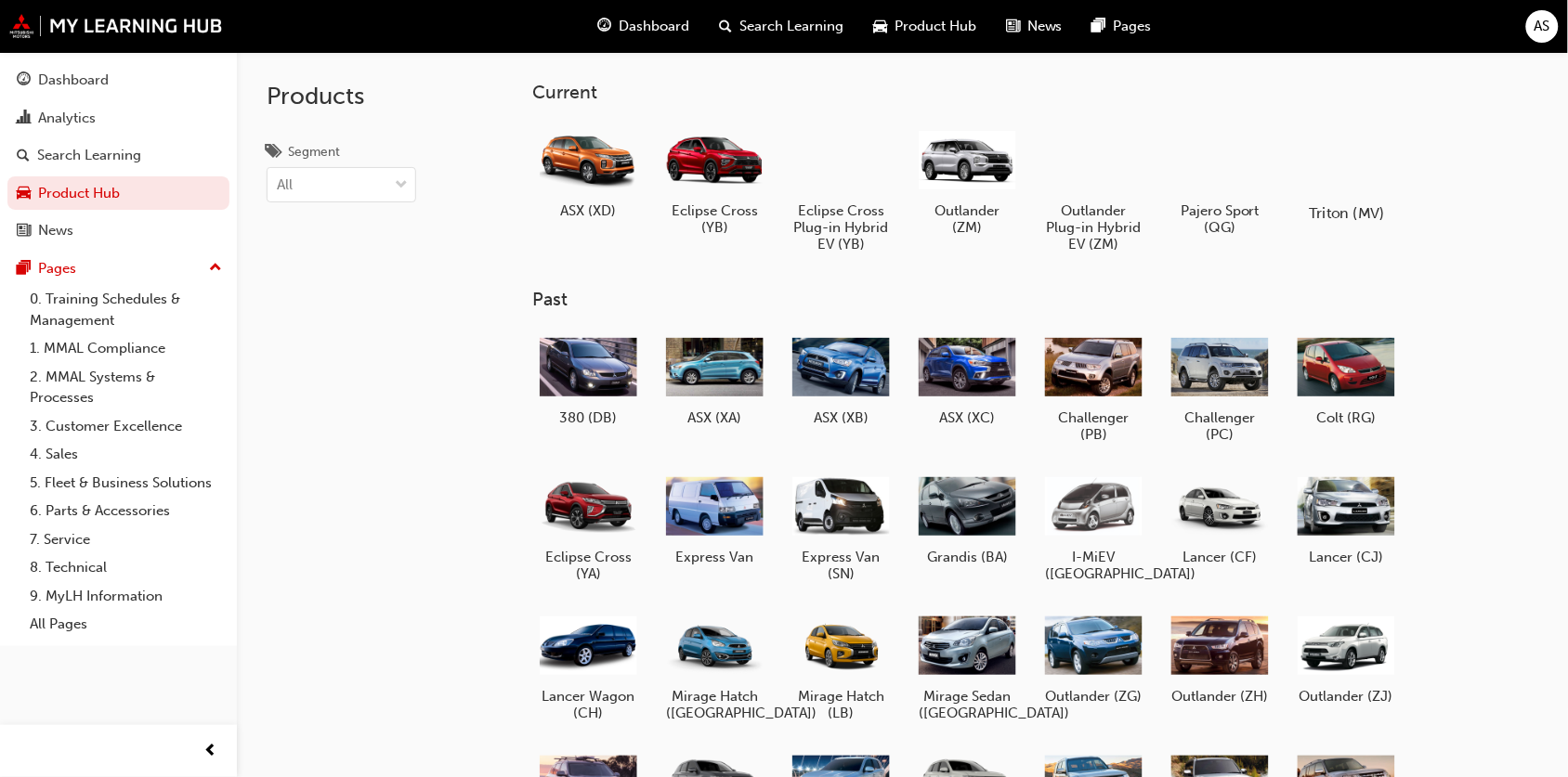
click at [1316, 168] on div at bounding box center [1346, 159] width 103 height 74
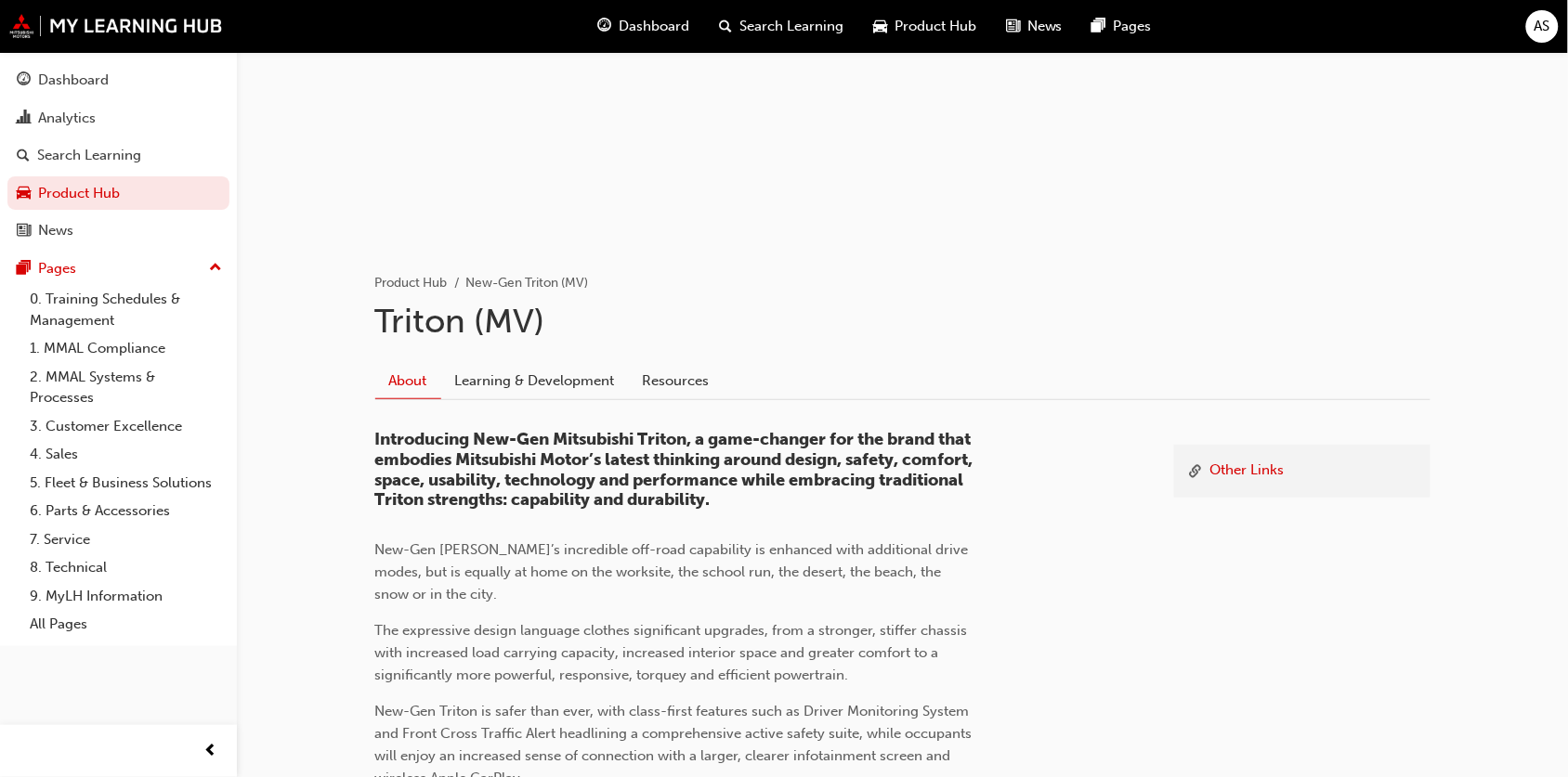
scroll to position [232, 0]
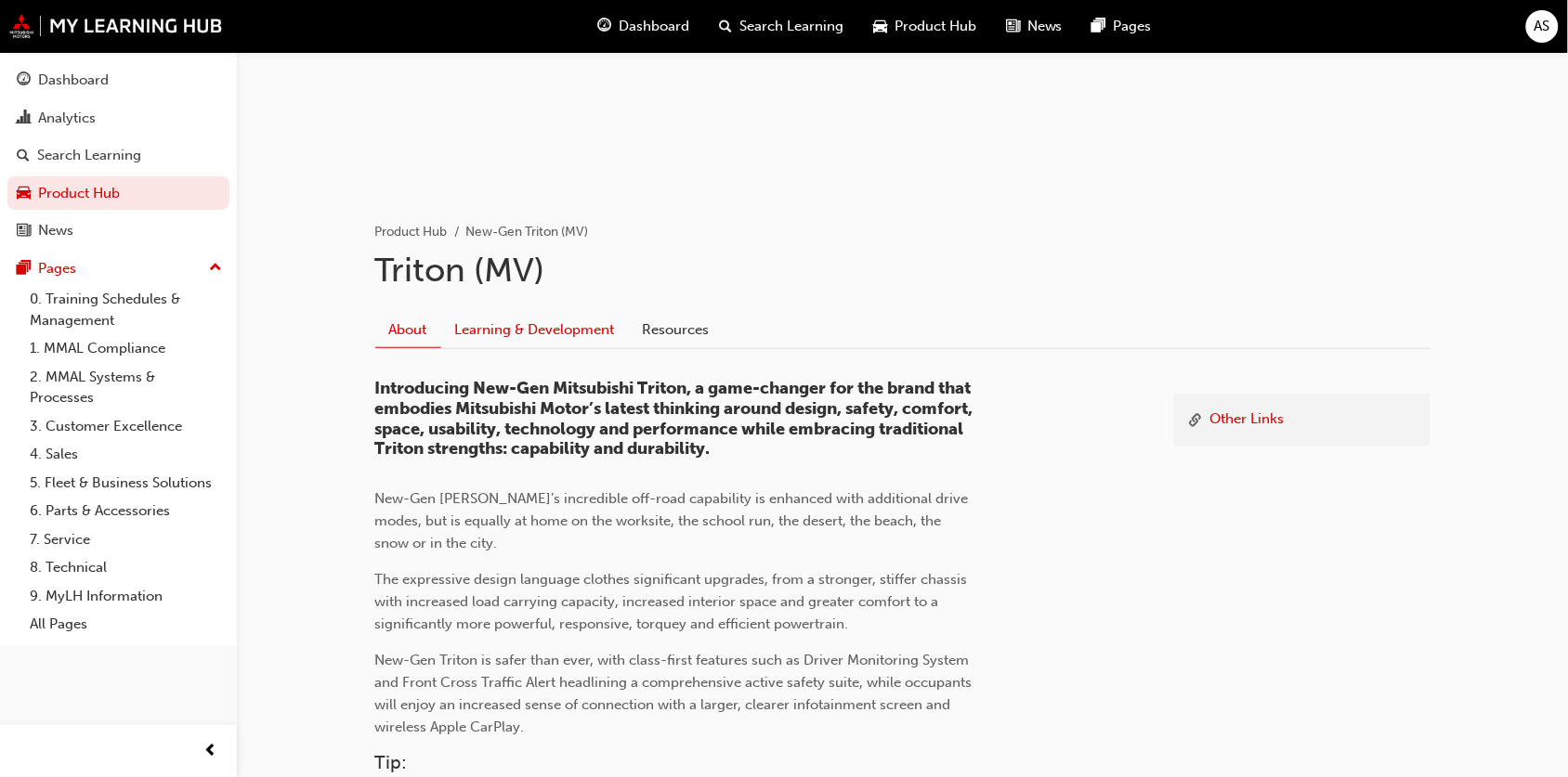
click at [525, 327] on link "Learning & Development" at bounding box center [535, 331] width 188 height 36
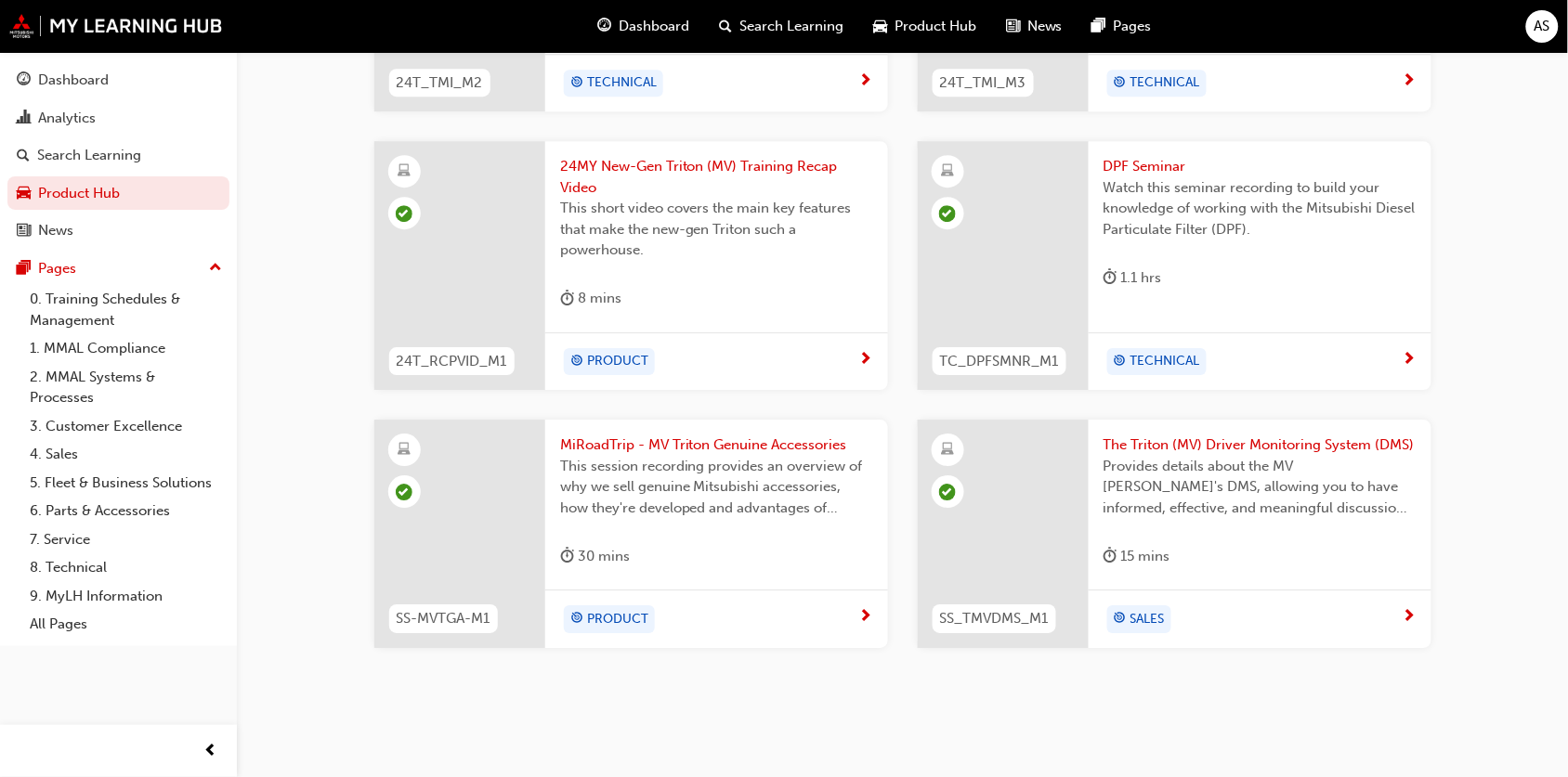
scroll to position [1570, 0]
